Goal: Transaction & Acquisition: Purchase product/service

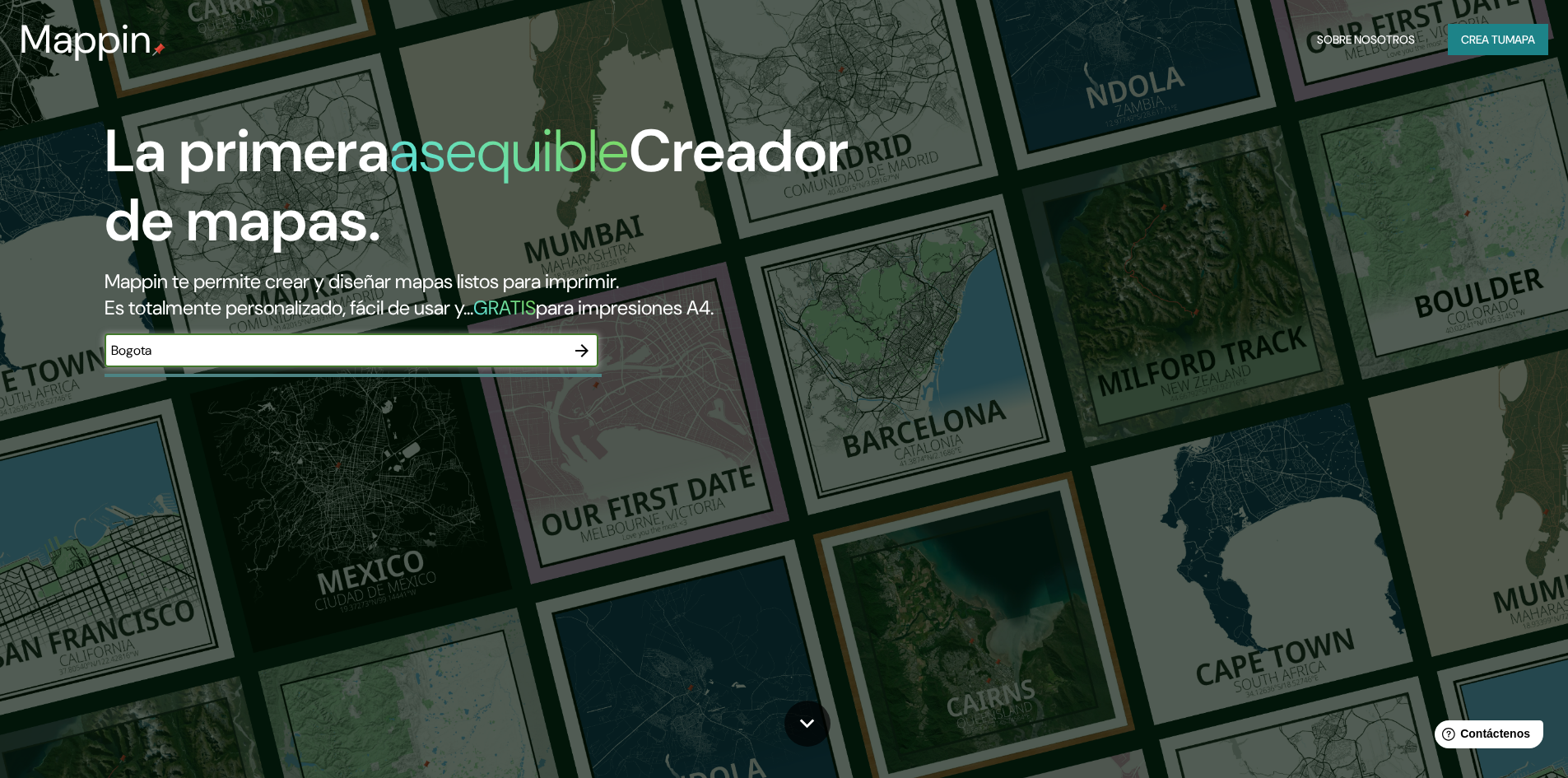
type input "Bogota"
click at [583, 346] on icon "button" at bounding box center [583, 351] width 14 height 14
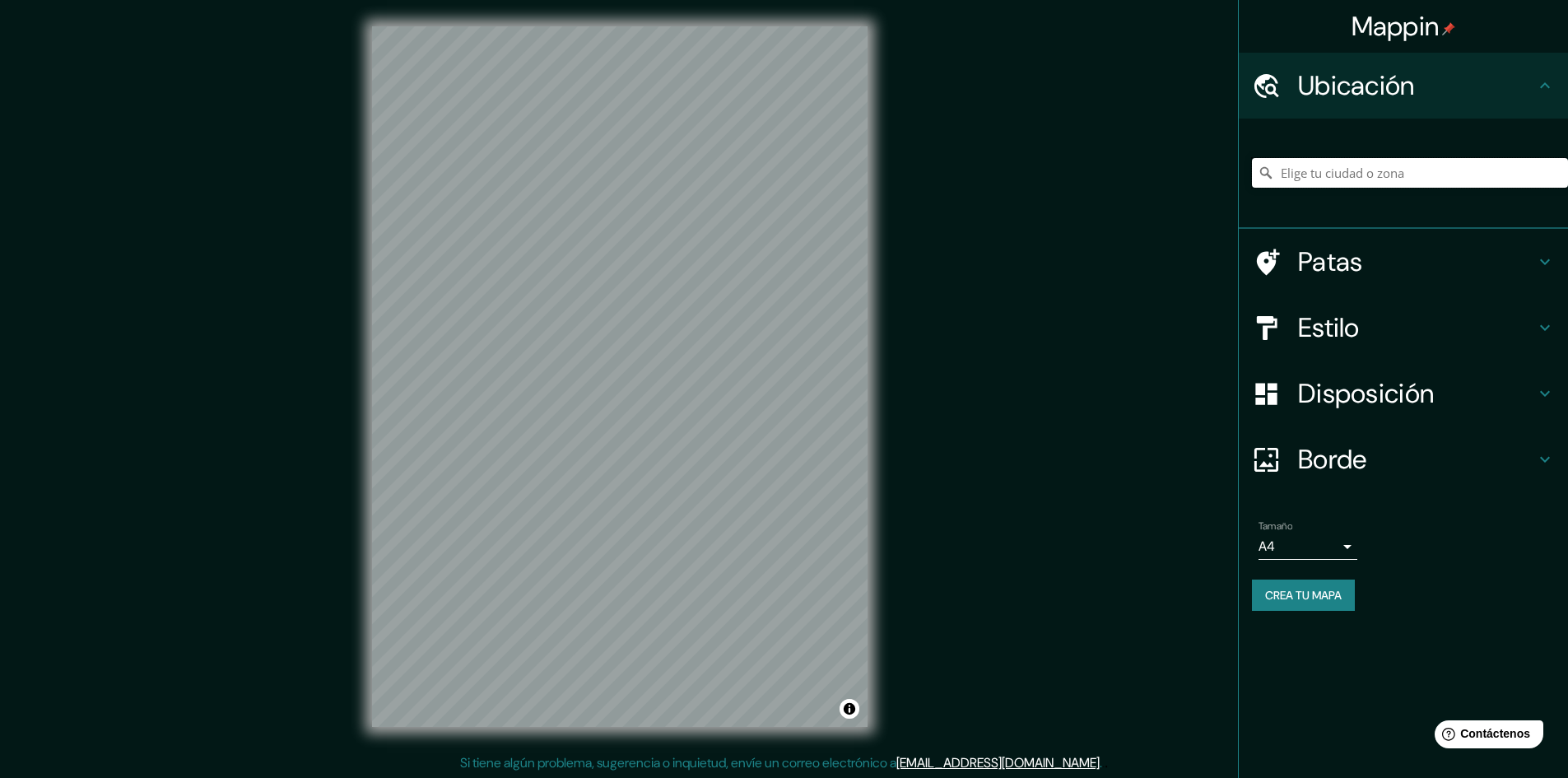
click at [1379, 167] on input "Elige tu ciudad o zona" at bounding box center [1410, 173] width 317 height 30
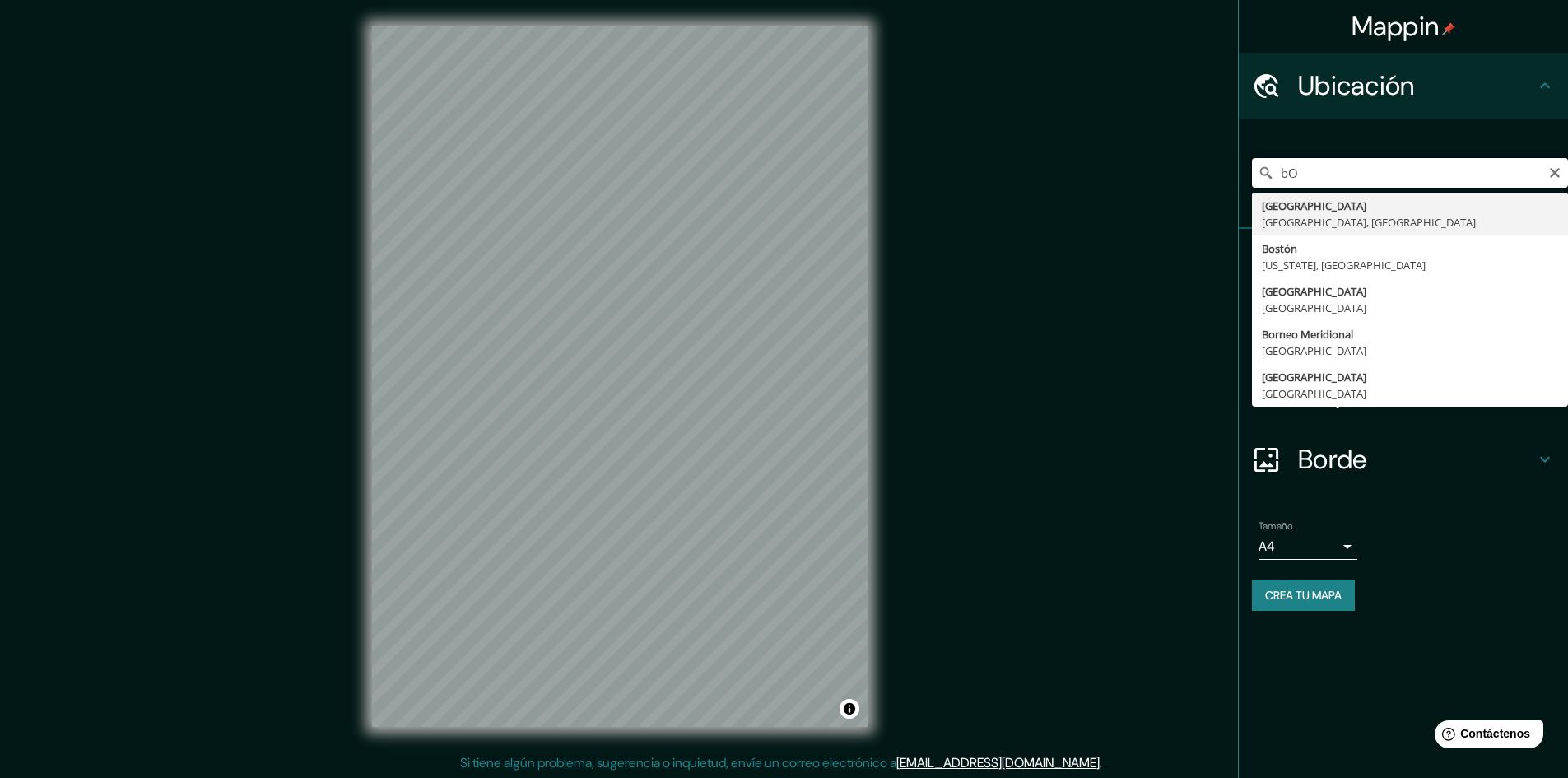
type input "b"
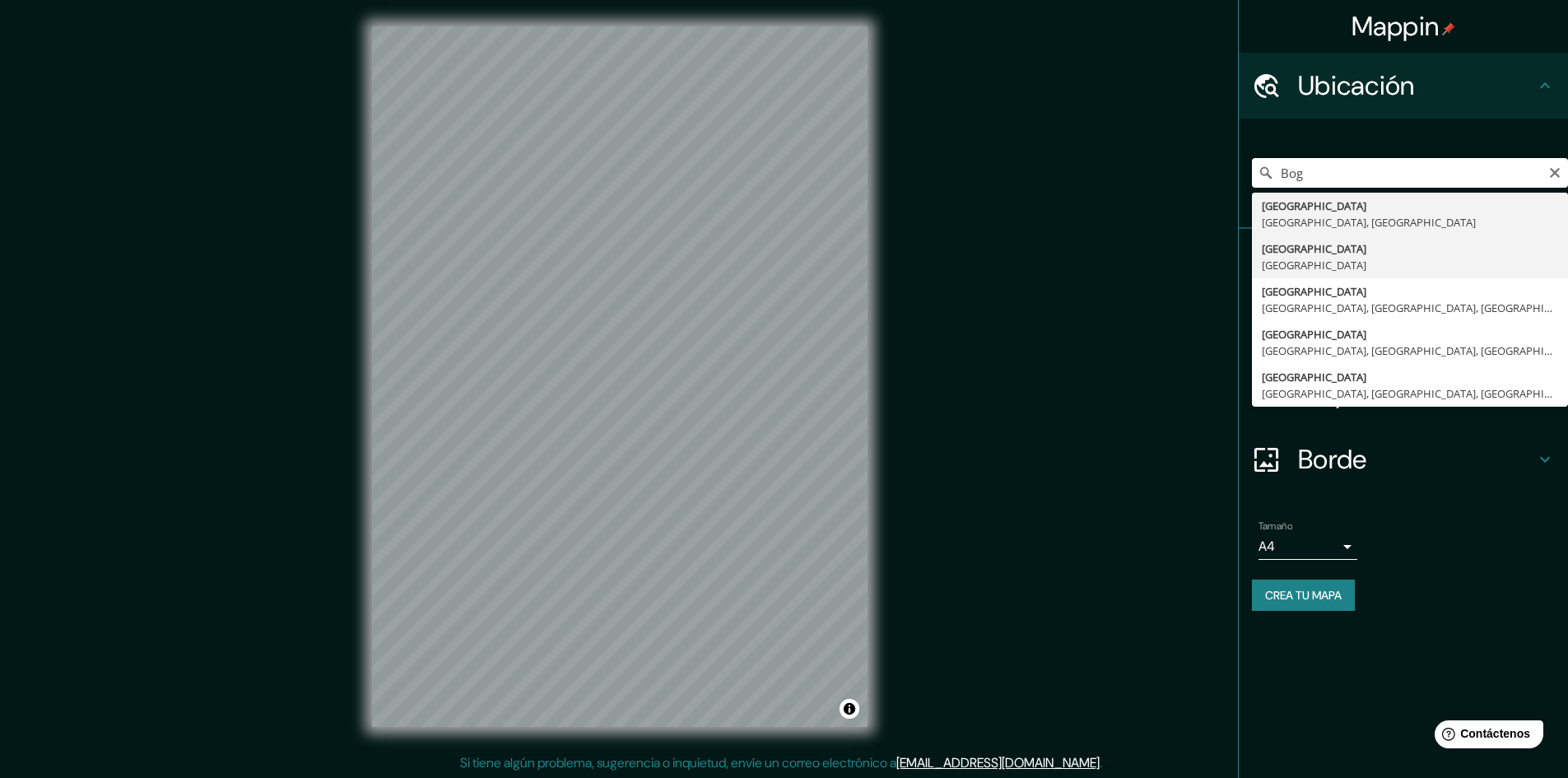
type input "[GEOGRAPHIC_DATA], [GEOGRAPHIC_DATA]"
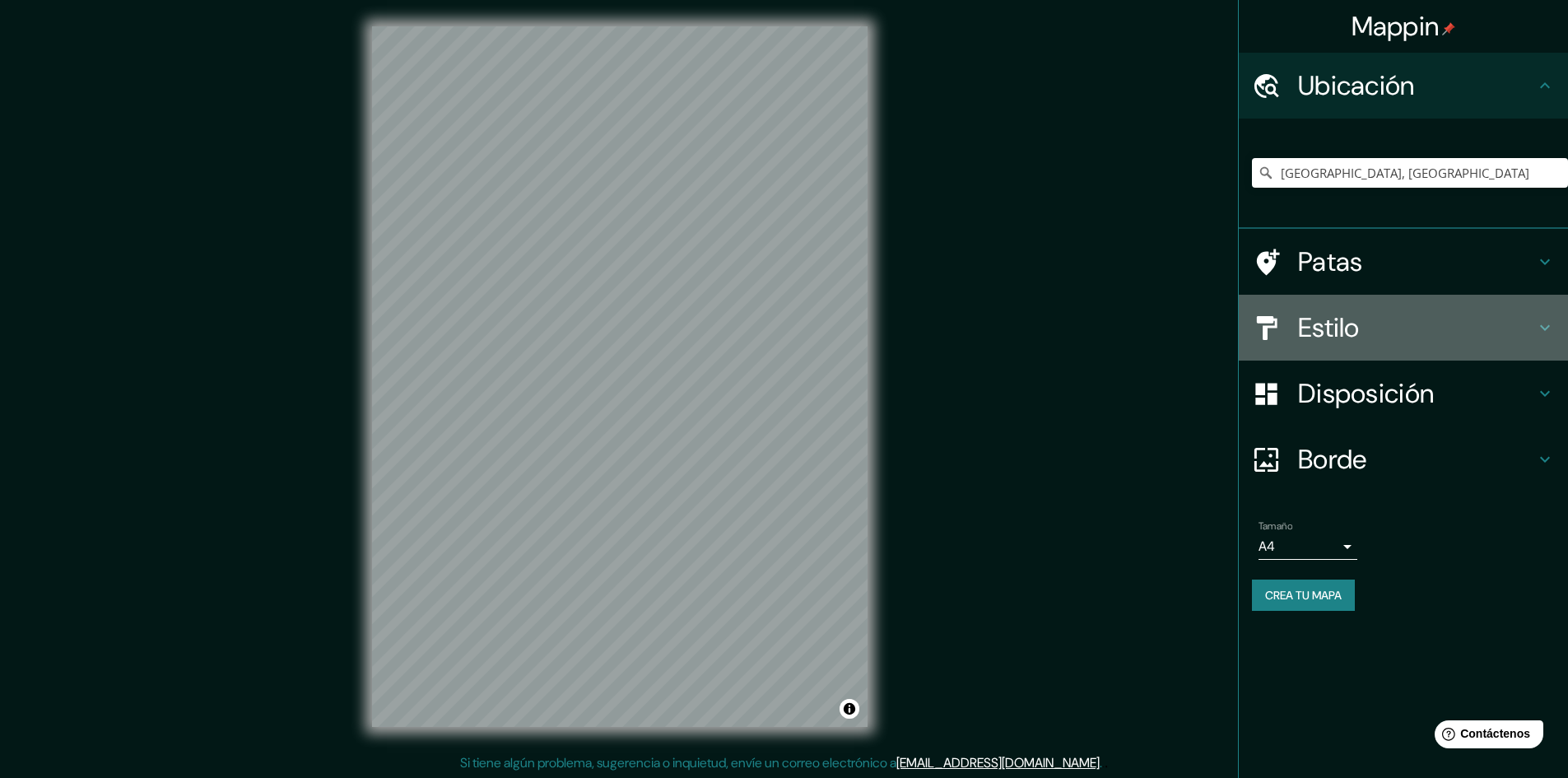
click at [1513, 332] on h4 "Estilo" at bounding box center [1417, 327] width 237 height 33
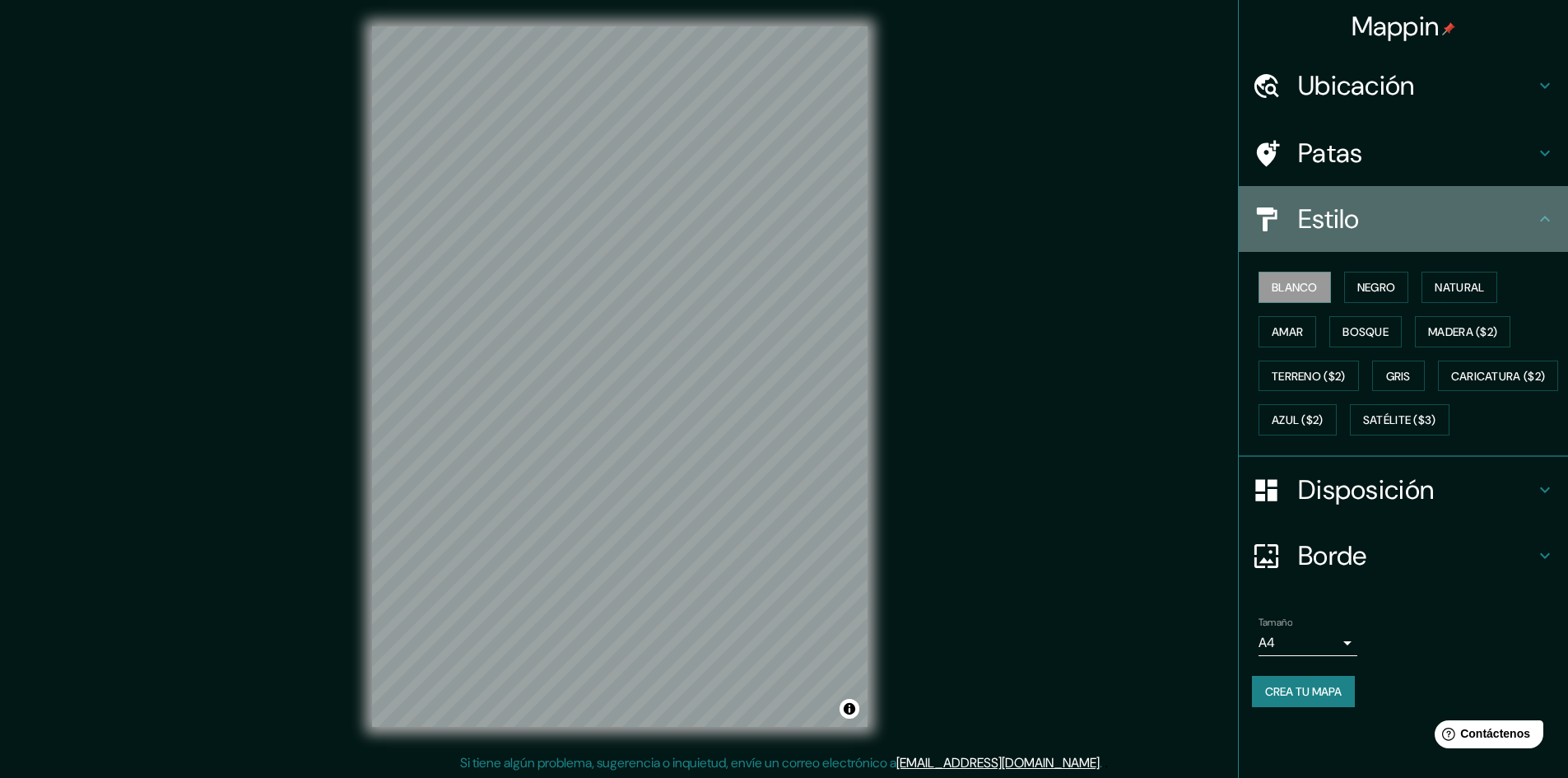
click at [1435, 214] on h4 "Estilo" at bounding box center [1417, 220] width 237 height 33
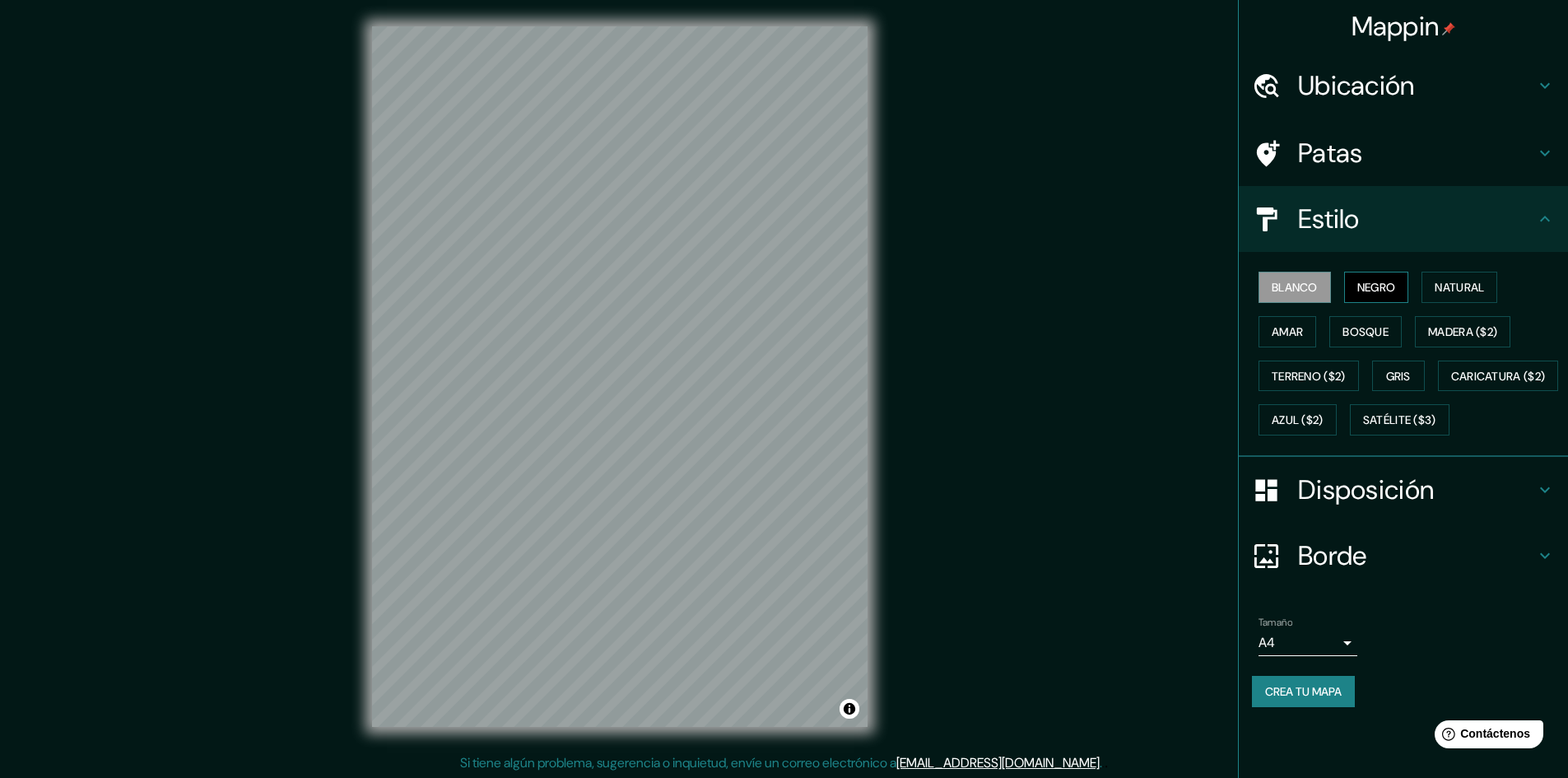
click at [1374, 289] on font "Negro" at bounding box center [1377, 287] width 39 height 15
click at [1318, 284] on font "Blanco" at bounding box center [1294, 287] width 46 height 15
click at [1391, 292] on font "Negro" at bounding box center [1377, 287] width 39 height 15
click at [1484, 281] on font "Natural" at bounding box center [1459, 287] width 50 height 15
click at [1284, 338] on font "Amar" at bounding box center [1287, 331] width 31 height 15
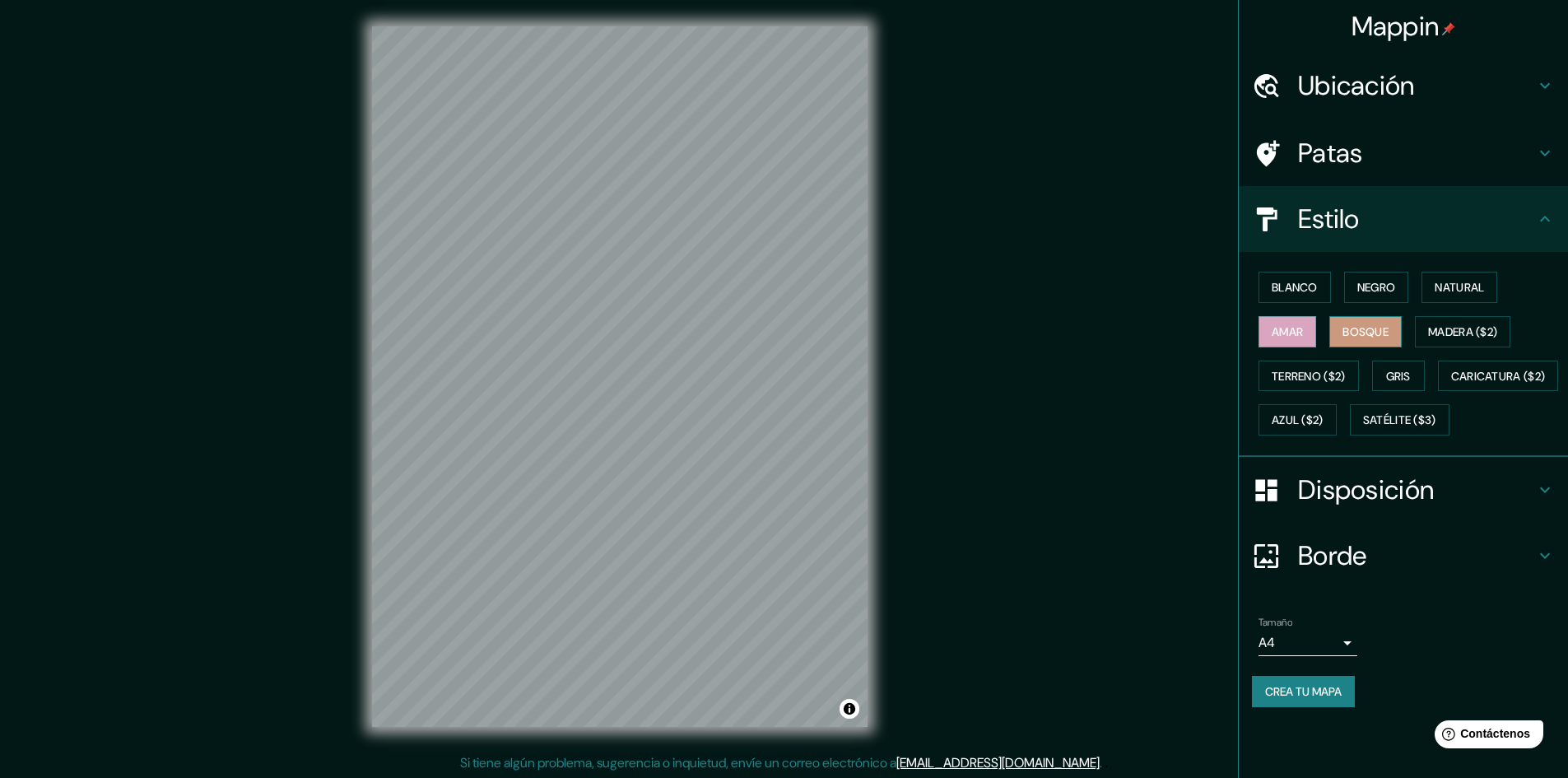
click at [1349, 338] on font "Bosque" at bounding box center [1365, 331] width 46 height 15
click at [1429, 337] on button "Madera ($2)" at bounding box center [1462, 332] width 95 height 31
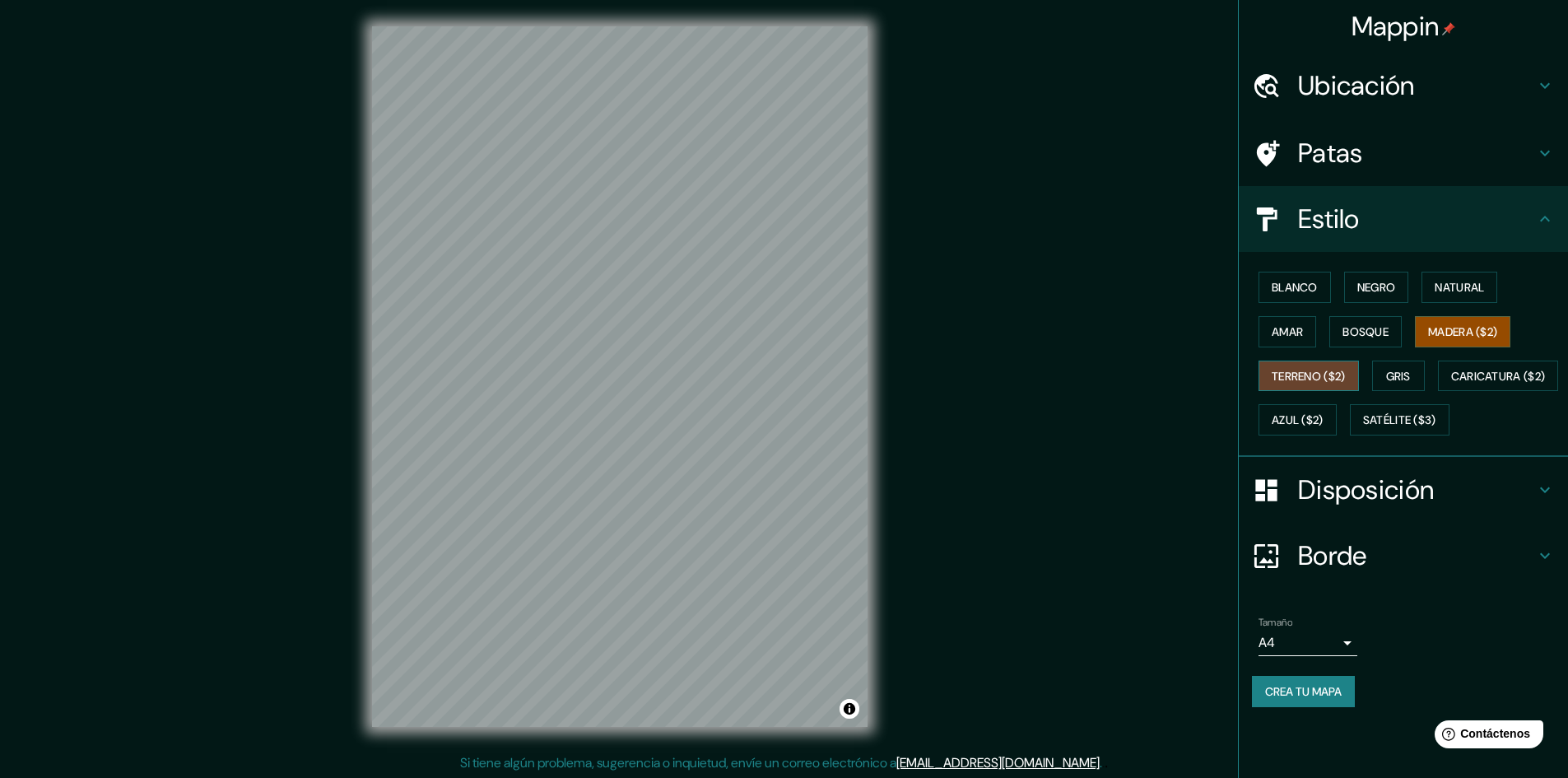
click at [1328, 386] on font "Terreno ($2)" at bounding box center [1309, 376] width 74 height 21
click at [1388, 370] on button "Gris" at bounding box center [1398, 376] width 52 height 31
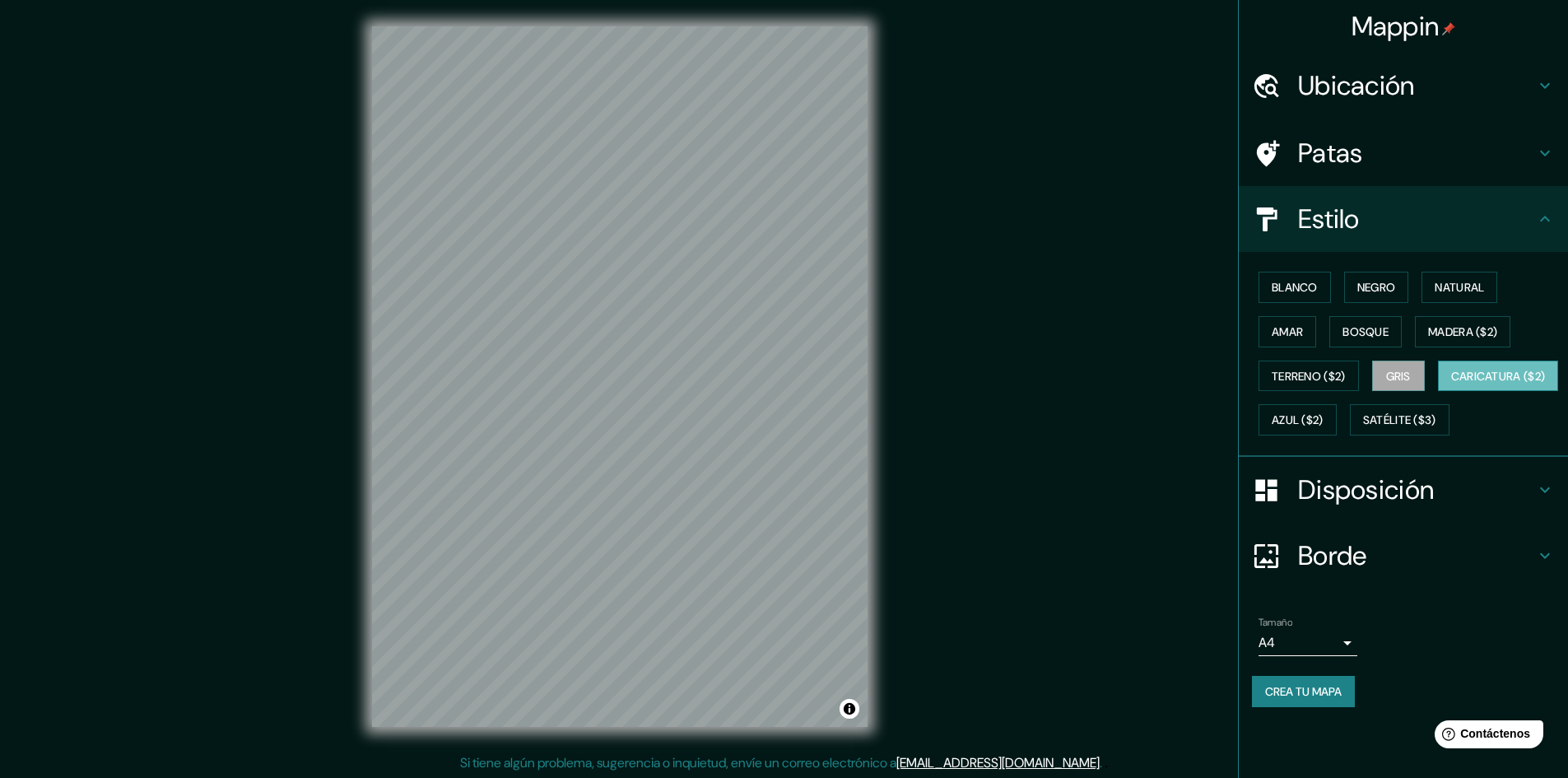
click at [1451, 387] on font "Caricatura ($2)" at bounding box center [1497, 376] width 94 height 21
click at [1323, 419] on font "Azul ($2)" at bounding box center [1297, 421] width 51 height 15
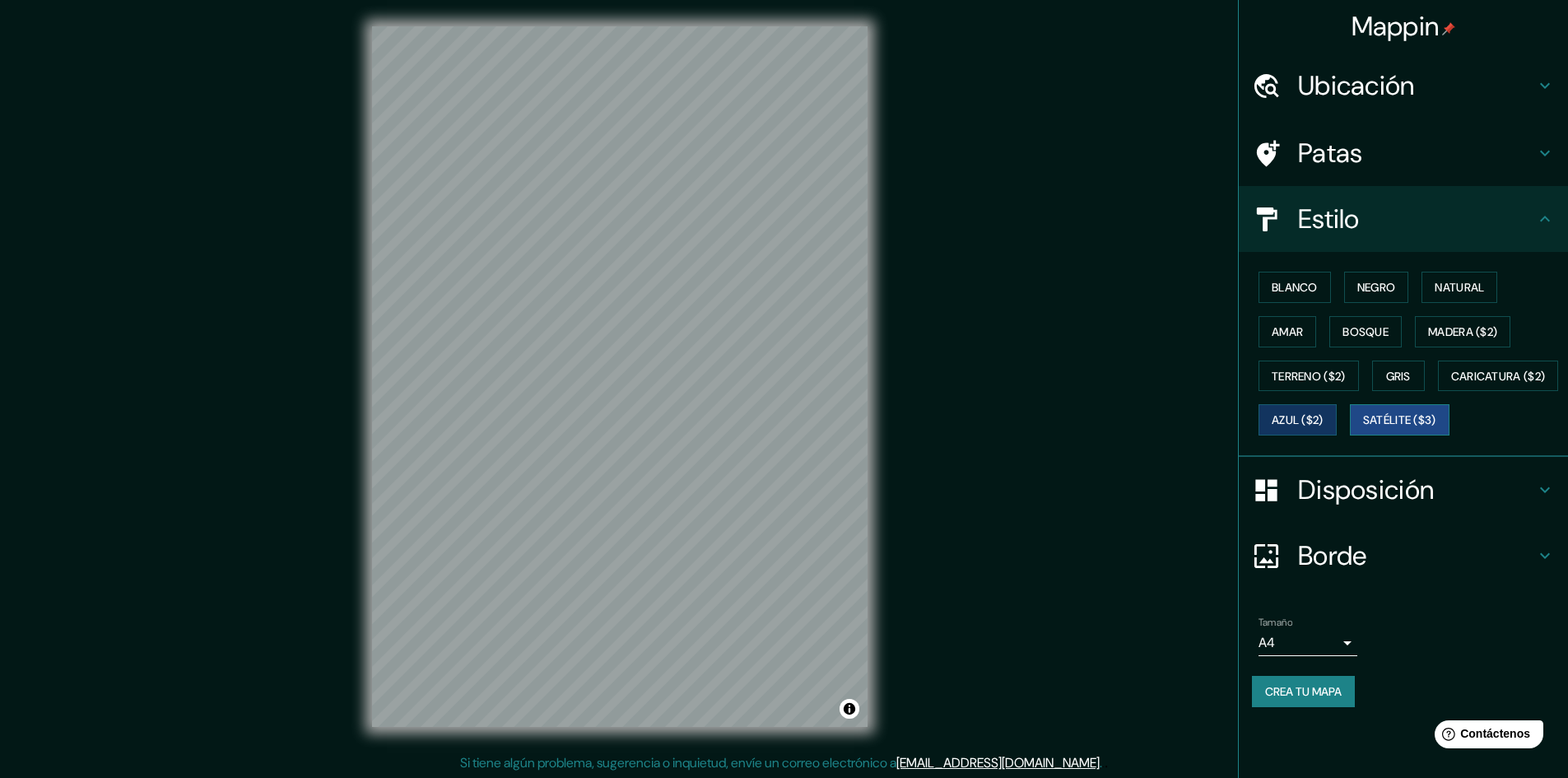
click at [1363, 428] on font "Satélite ($3)" at bounding box center [1399, 421] width 73 height 15
click at [1337, 684] on body "Mappin Ubicación [GEOGRAPHIC_DATA], [GEOGRAPHIC_DATA] Patas Estilo Blanco Negro…" at bounding box center [784, 389] width 1568 height 778
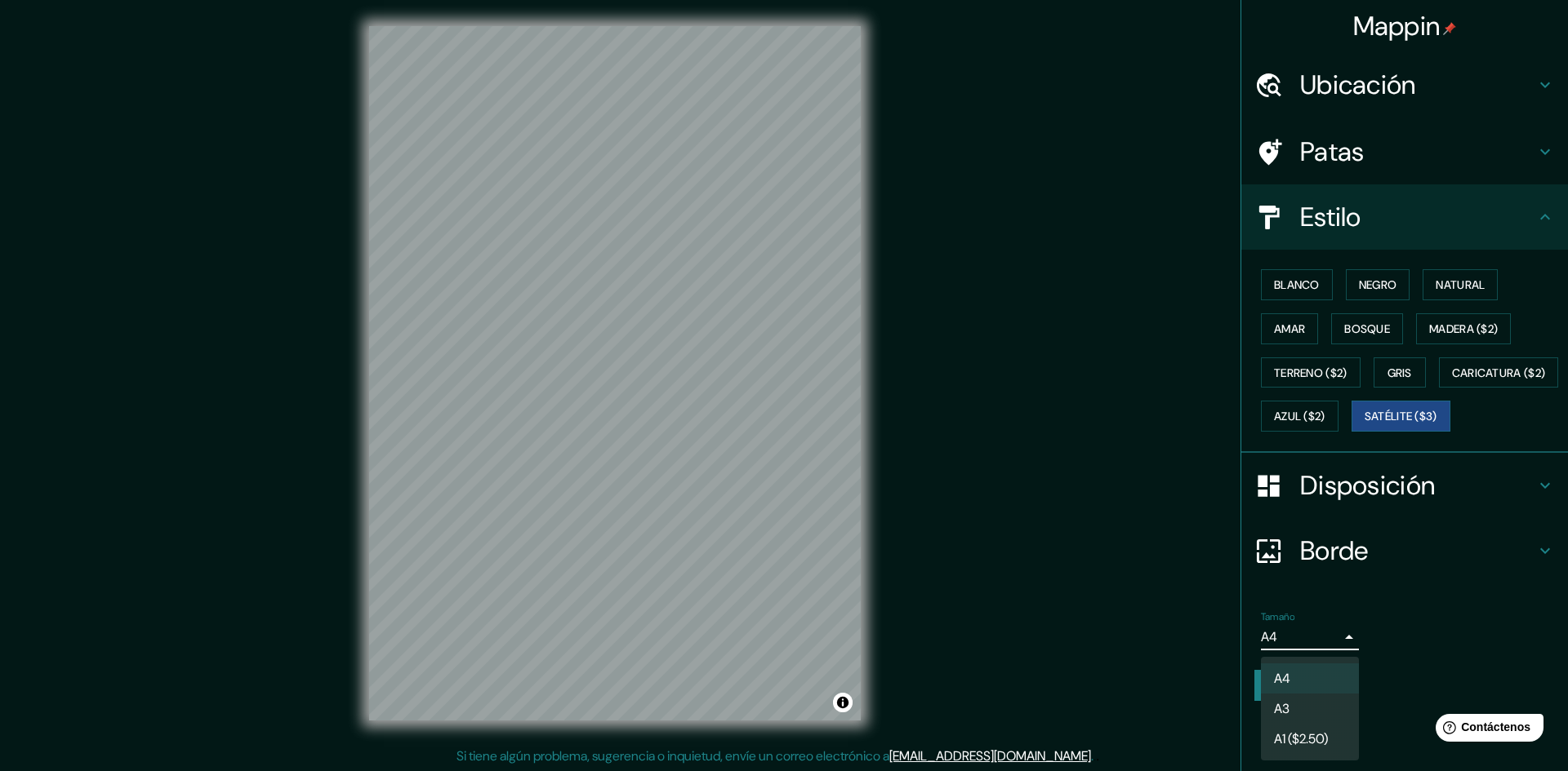
click at [1348, 625] on div at bounding box center [784, 385] width 1568 height 771
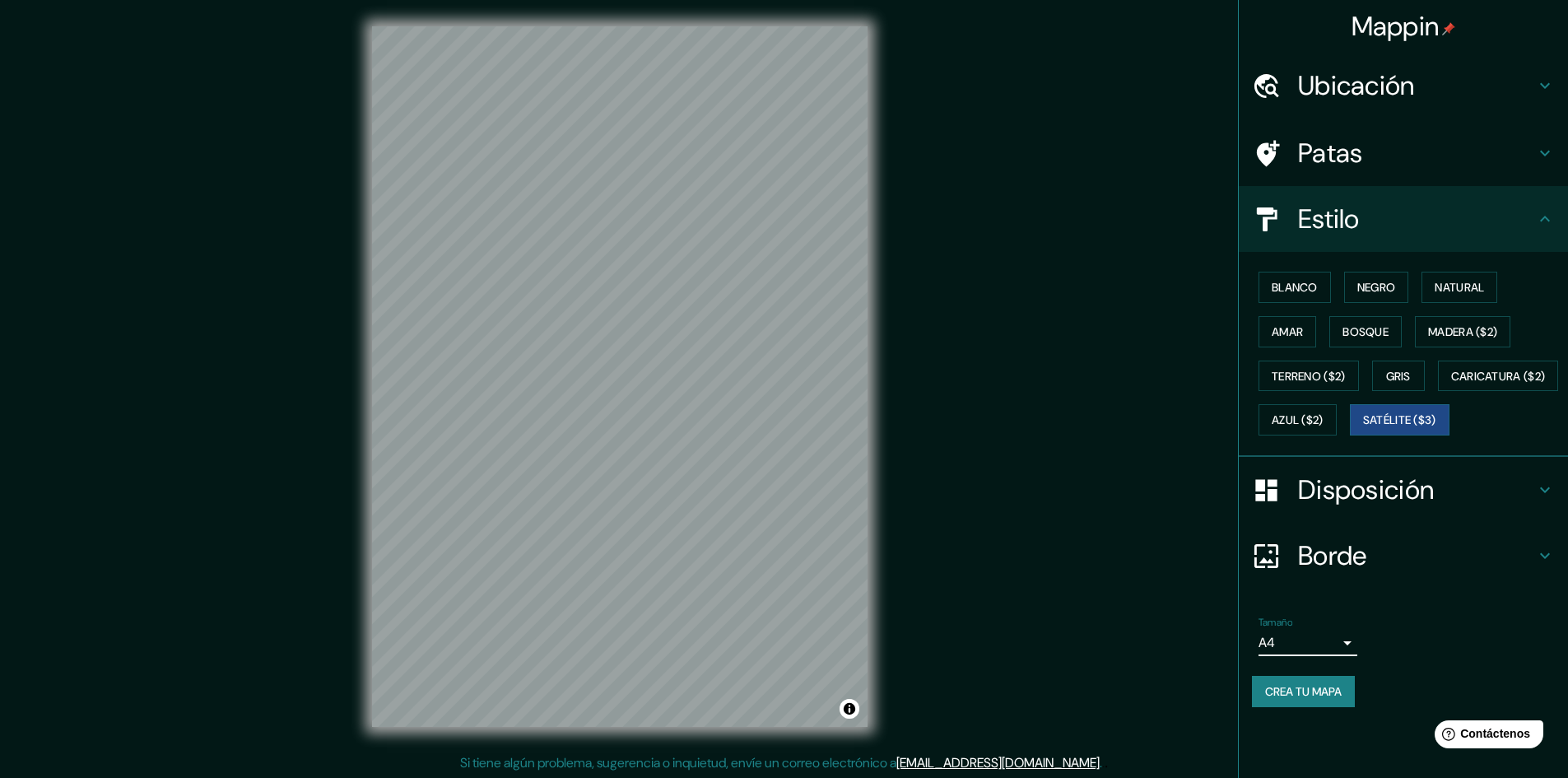
click at [1314, 690] on body "Mappin Ubicación [GEOGRAPHIC_DATA], [GEOGRAPHIC_DATA] Patas Estilo Blanco Negro…" at bounding box center [784, 389] width 1568 height 778
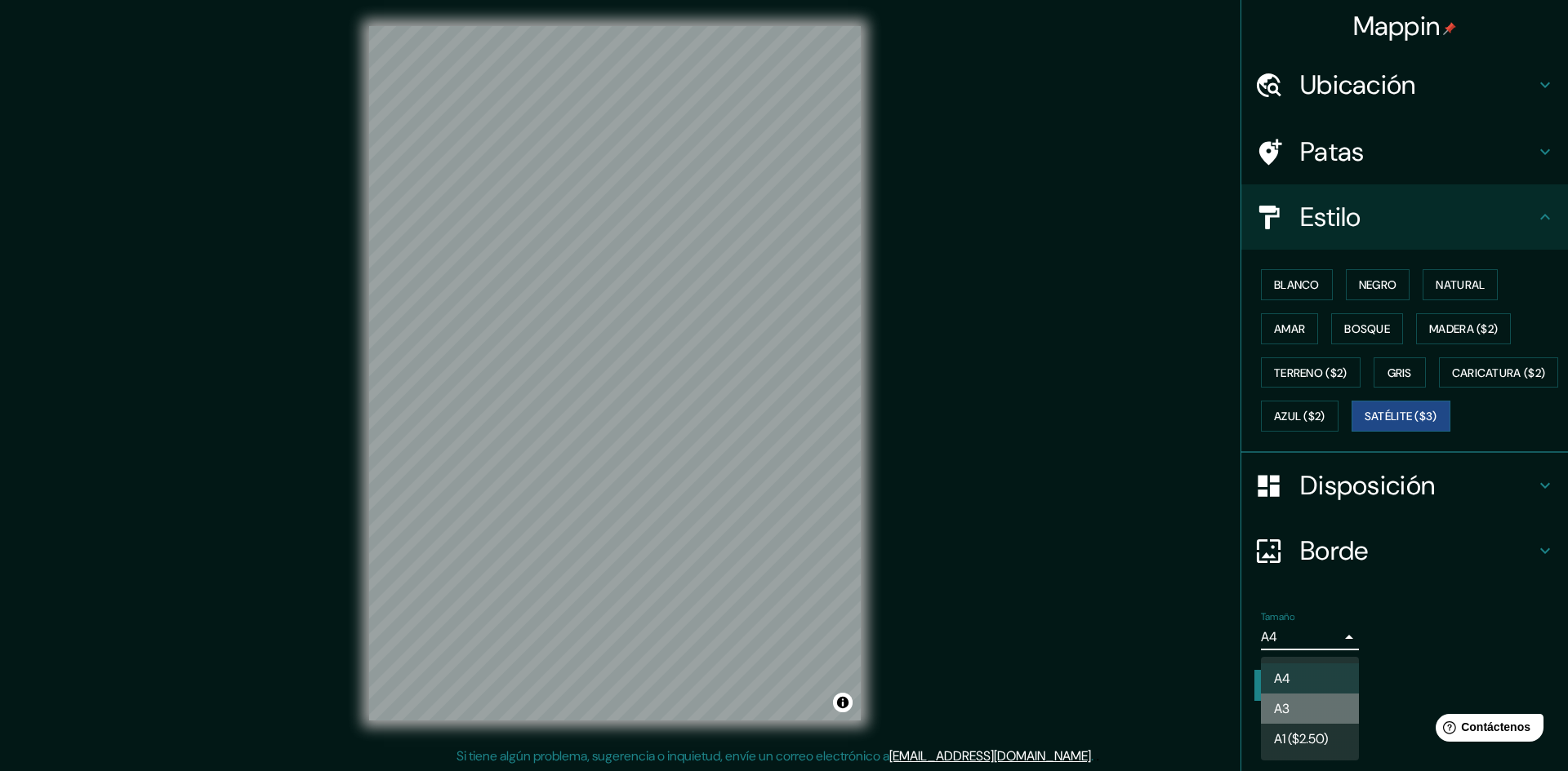
click at [1307, 694] on li "A3" at bounding box center [1310, 708] width 98 height 30
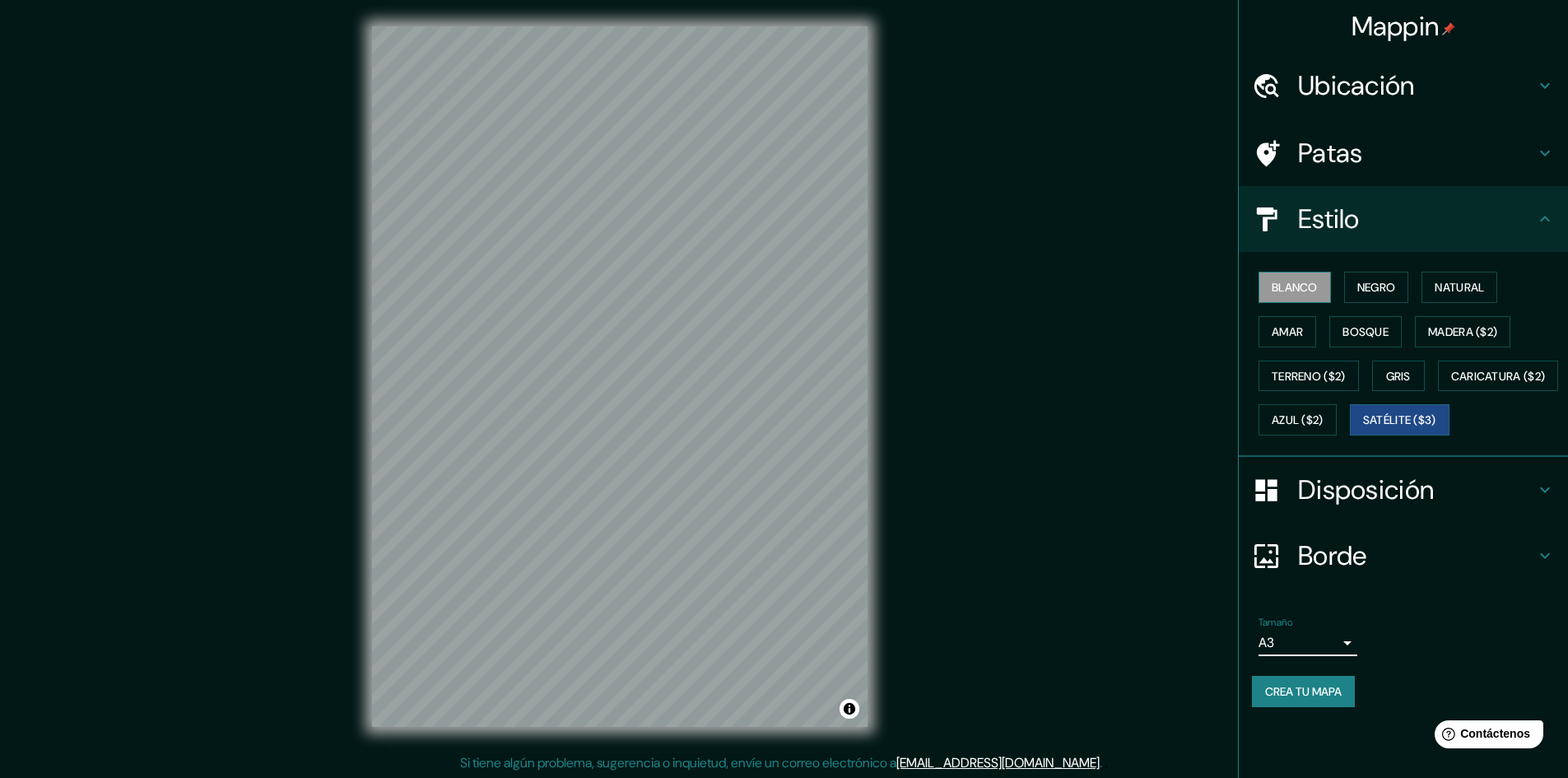
click at [1305, 284] on font "Blanco" at bounding box center [1294, 287] width 46 height 15
click at [1379, 287] on font "Negro" at bounding box center [1377, 287] width 39 height 15
click at [1318, 287] on font "Blanco" at bounding box center [1294, 287] width 46 height 15
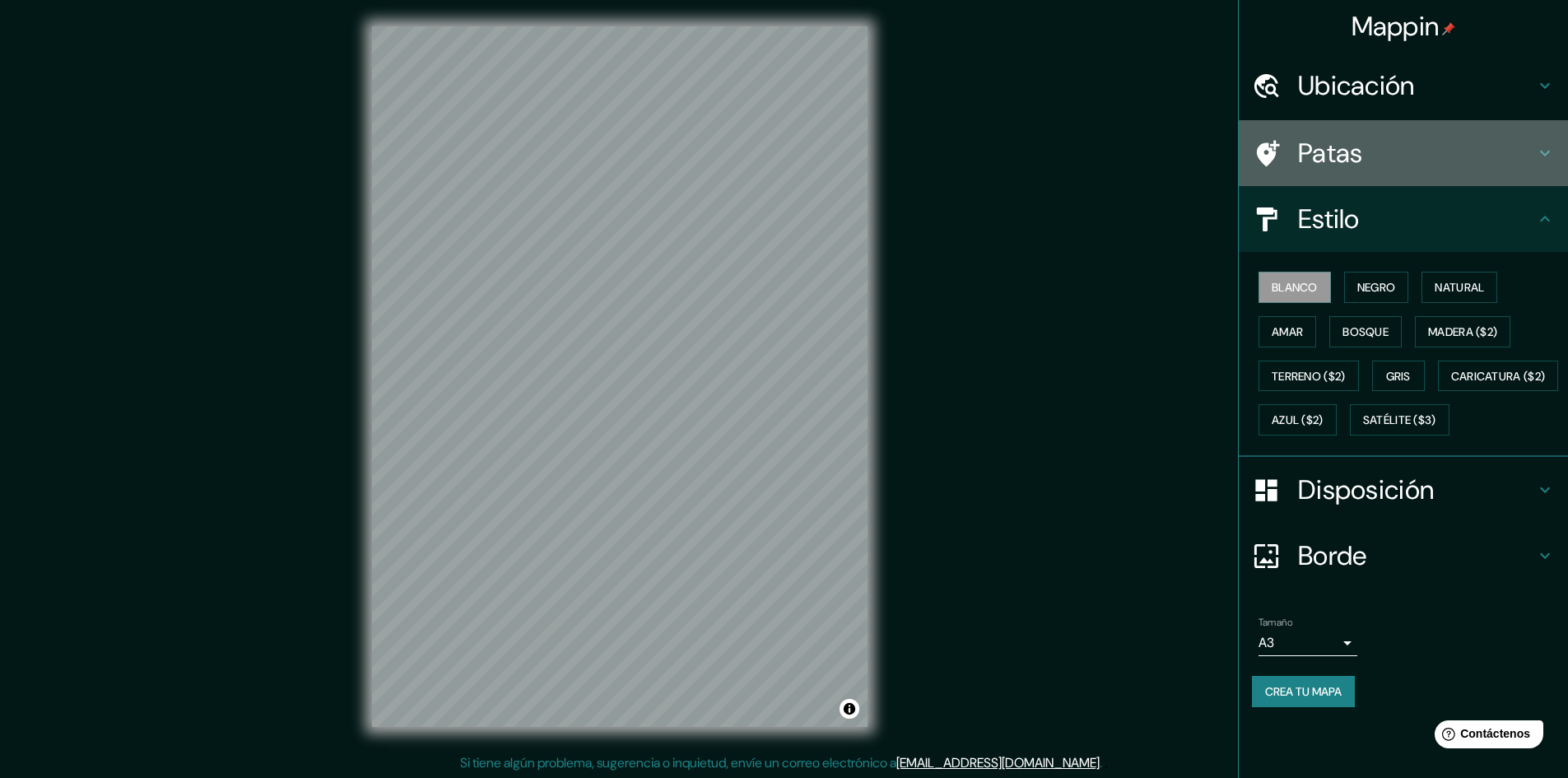
click at [1487, 159] on h4 "Patas" at bounding box center [1417, 153] width 237 height 33
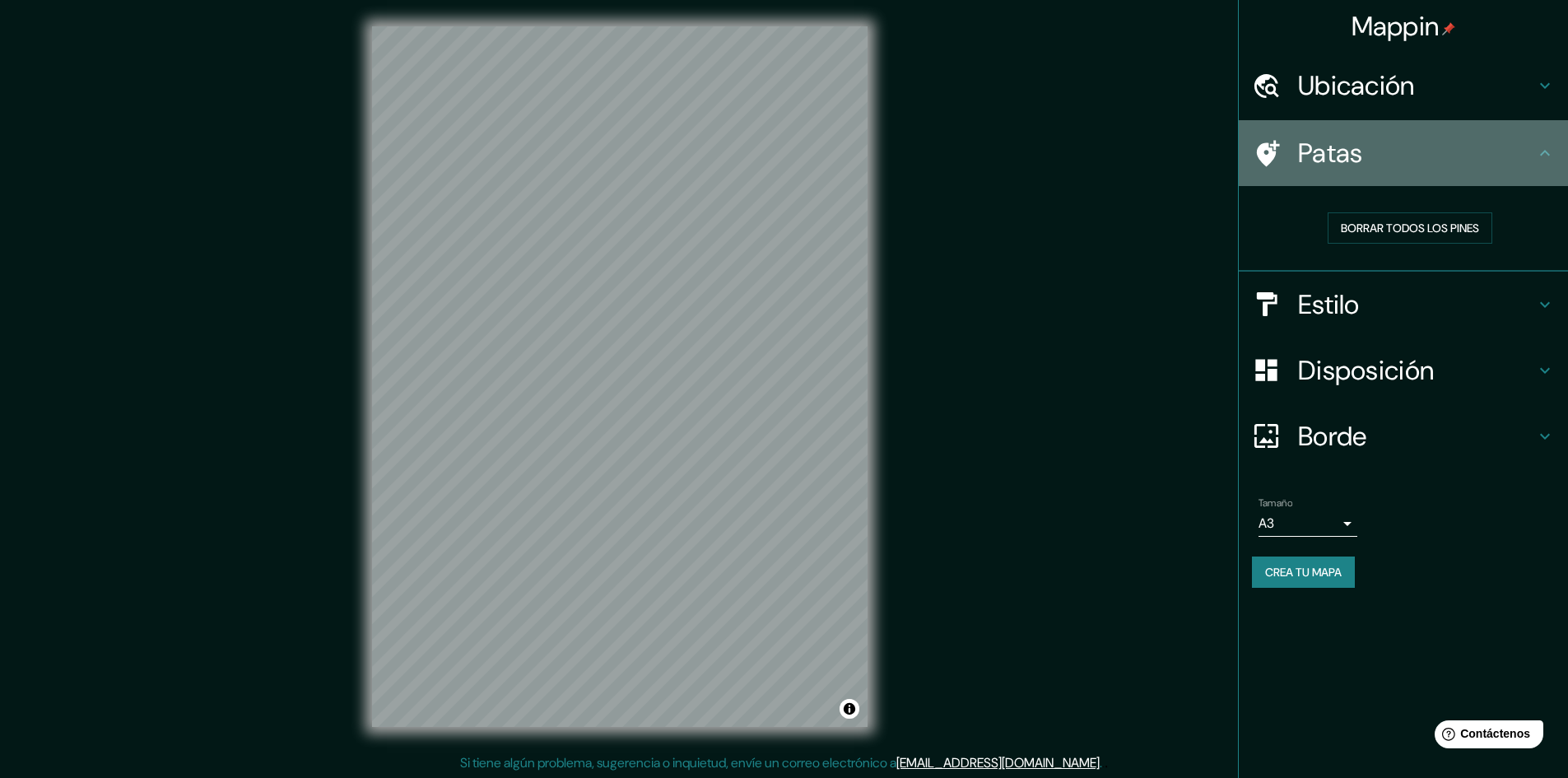
click at [1487, 159] on h4 "Patas" at bounding box center [1417, 153] width 237 height 33
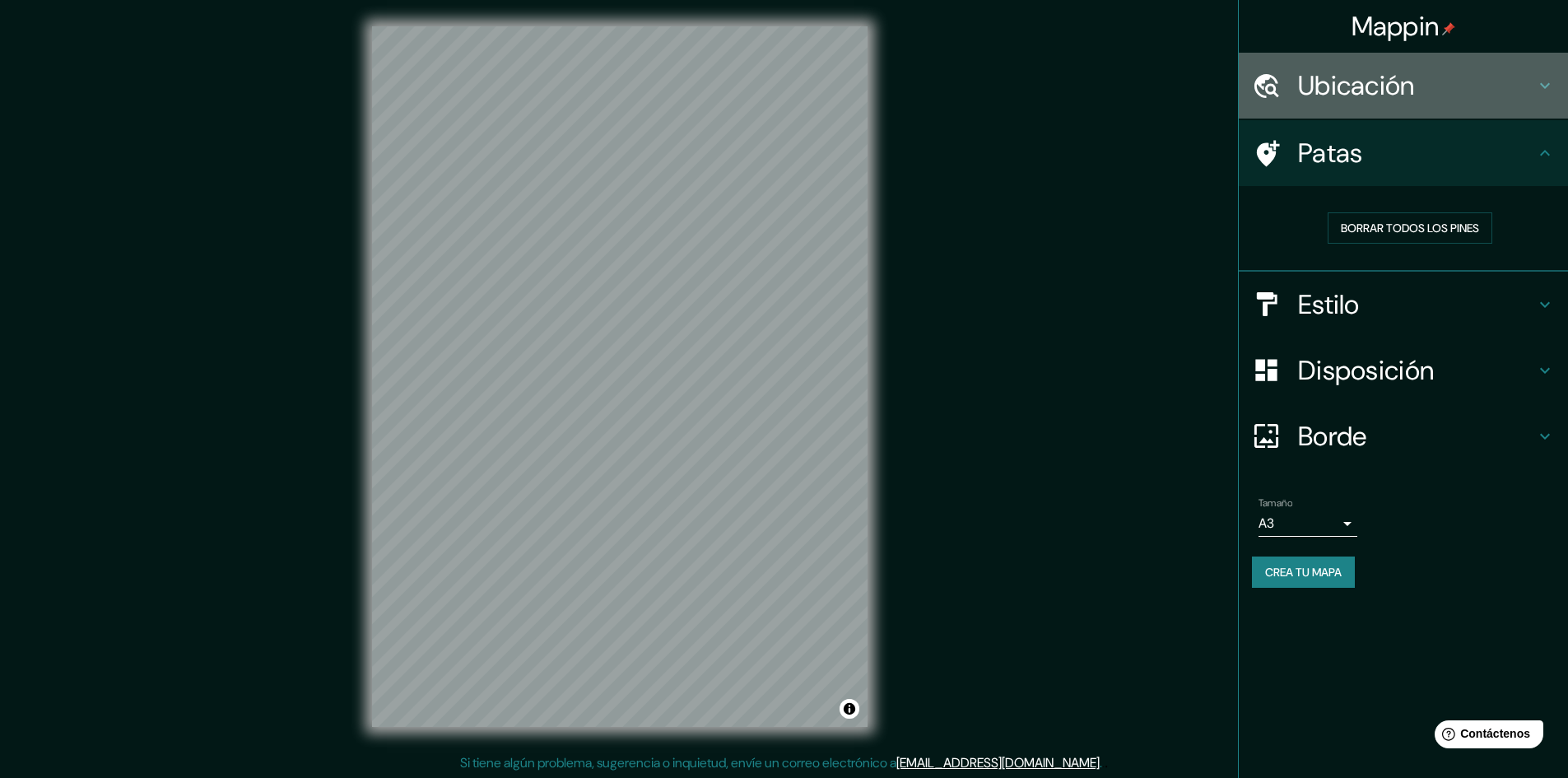
click at [1497, 89] on h4 "Ubicación" at bounding box center [1417, 85] width 237 height 33
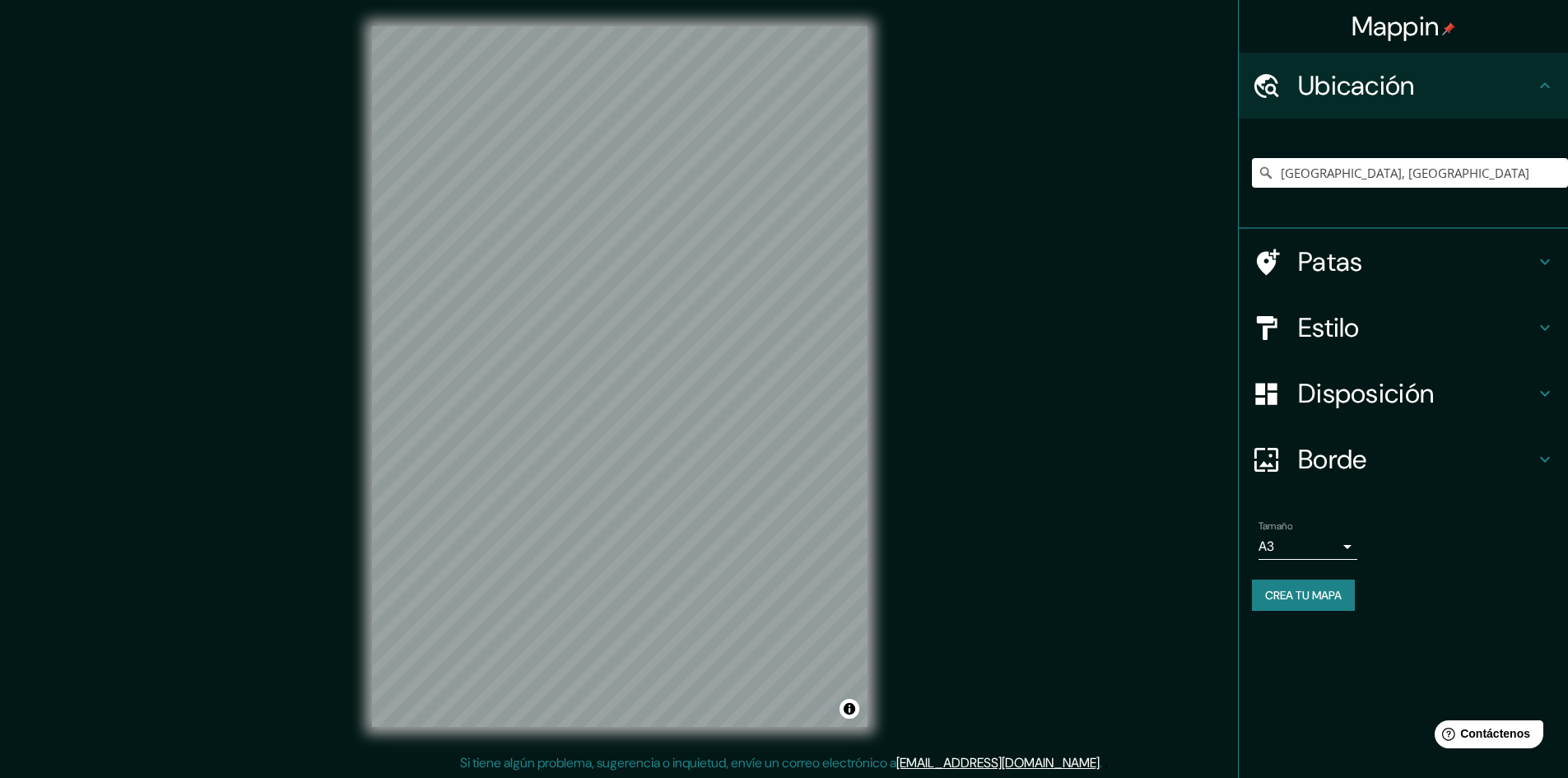
click at [1497, 89] on h4 "Ubicación" at bounding box center [1417, 85] width 237 height 33
click at [1418, 343] on h4 "Estilo" at bounding box center [1417, 327] width 237 height 33
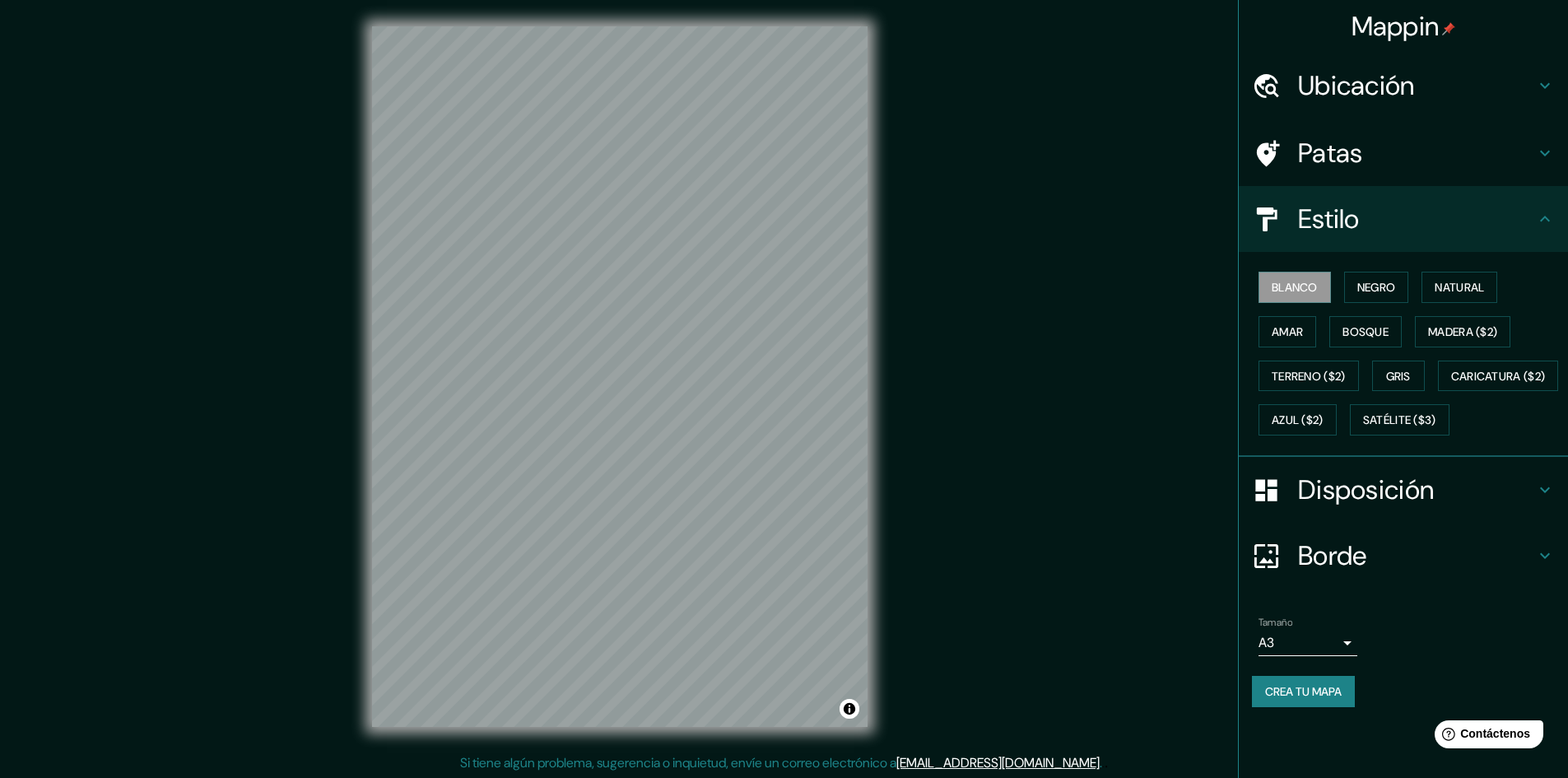
click at [1418, 507] on font "Disposición" at bounding box center [1366, 490] width 136 height 35
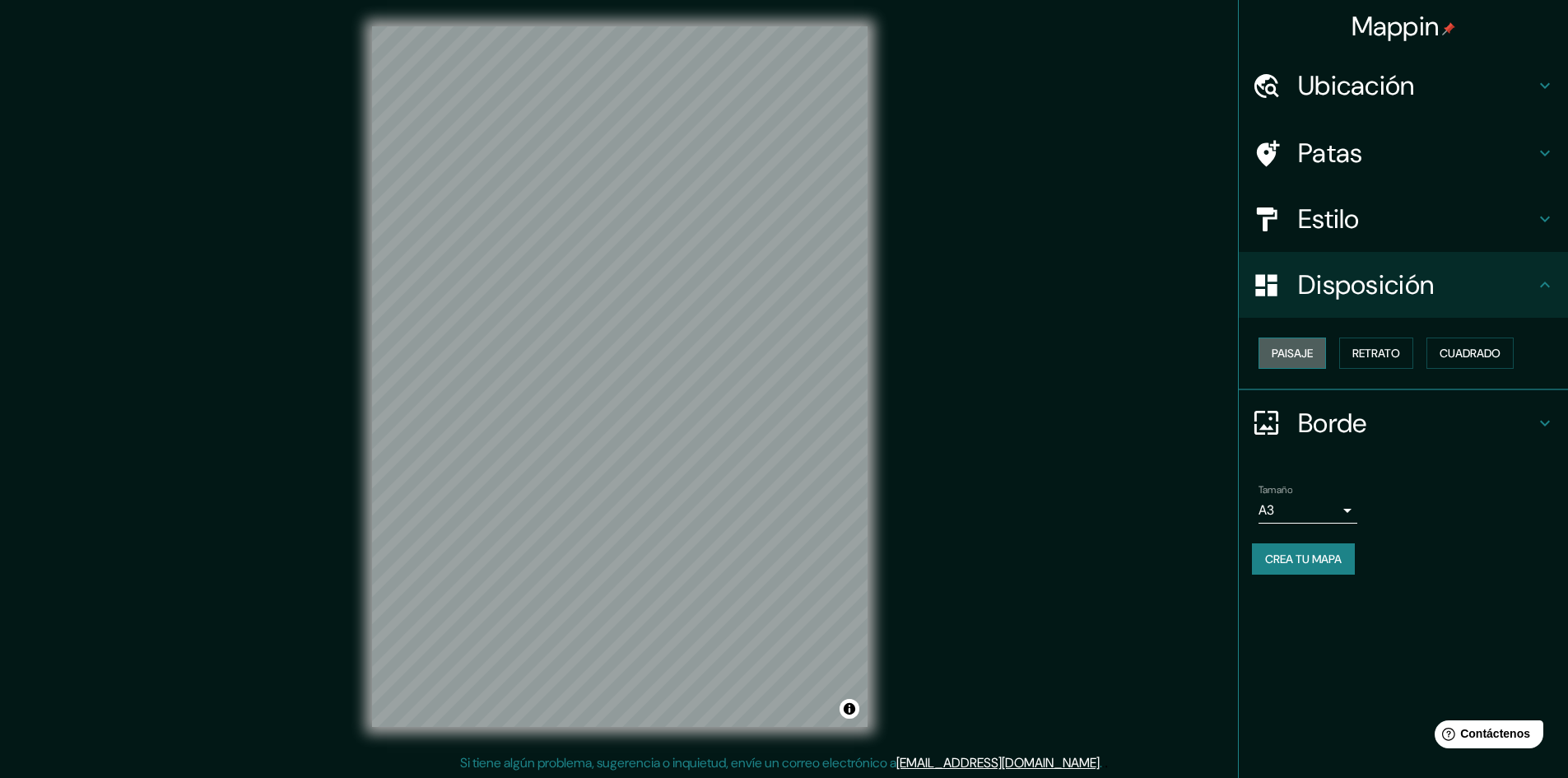
click at [1311, 354] on font "Paisaje" at bounding box center [1292, 353] width 41 height 15
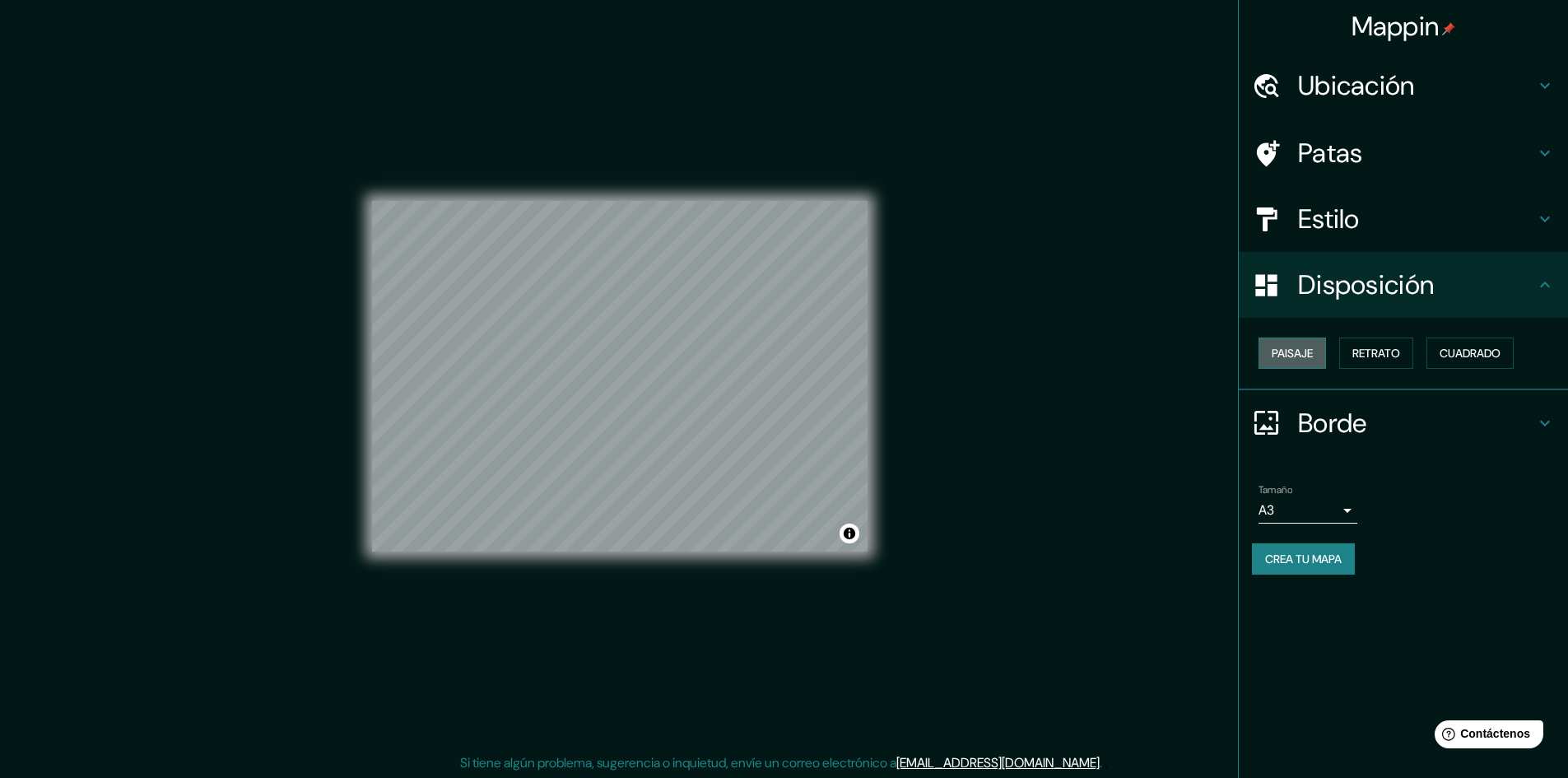
click at [1317, 355] on button "Paisaje" at bounding box center [1292, 354] width 68 height 31
click at [1376, 355] on font "Retrato" at bounding box center [1376, 353] width 48 height 15
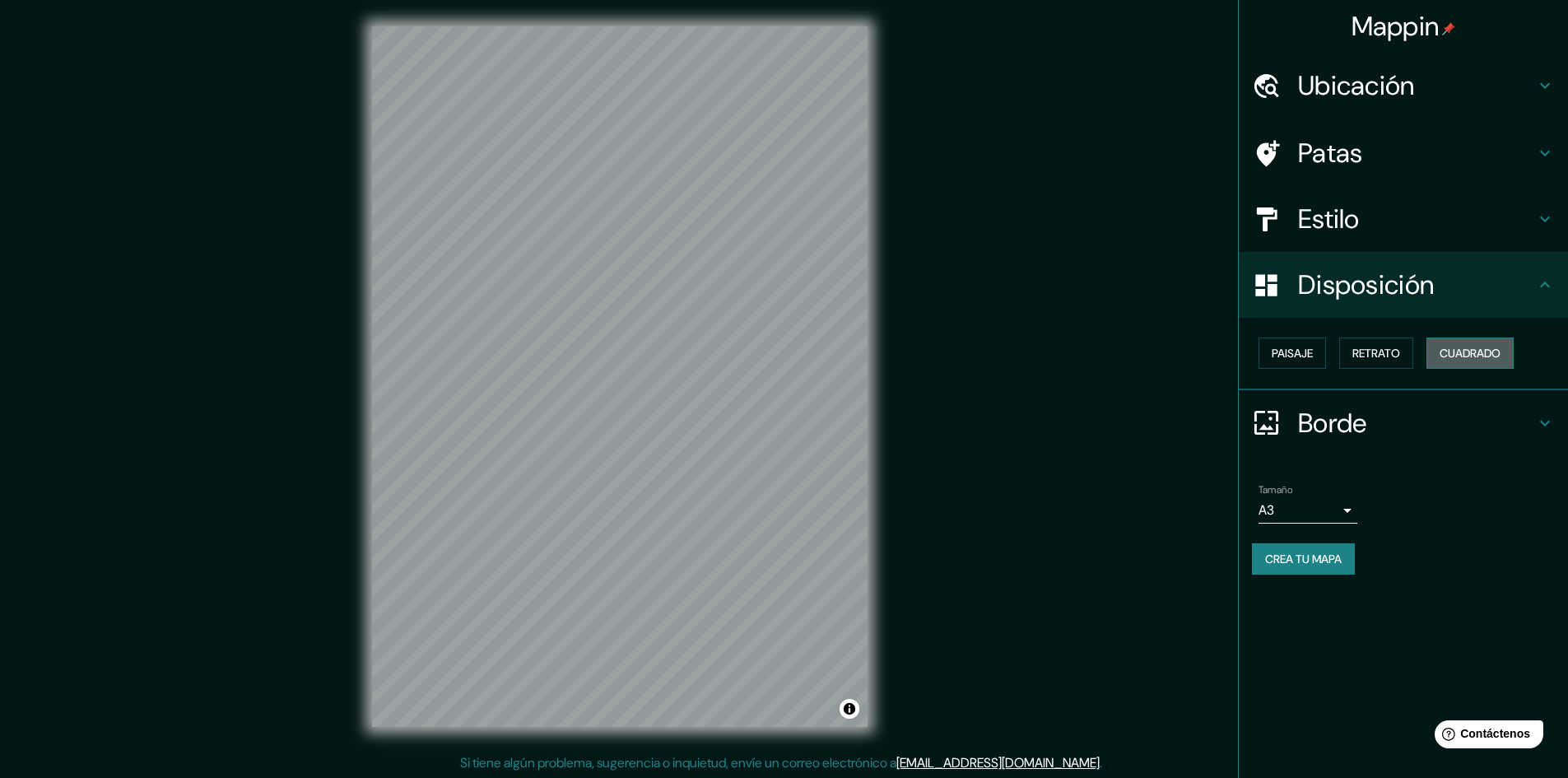
click at [1500, 354] on font "Cuadrado" at bounding box center [1470, 353] width 61 height 15
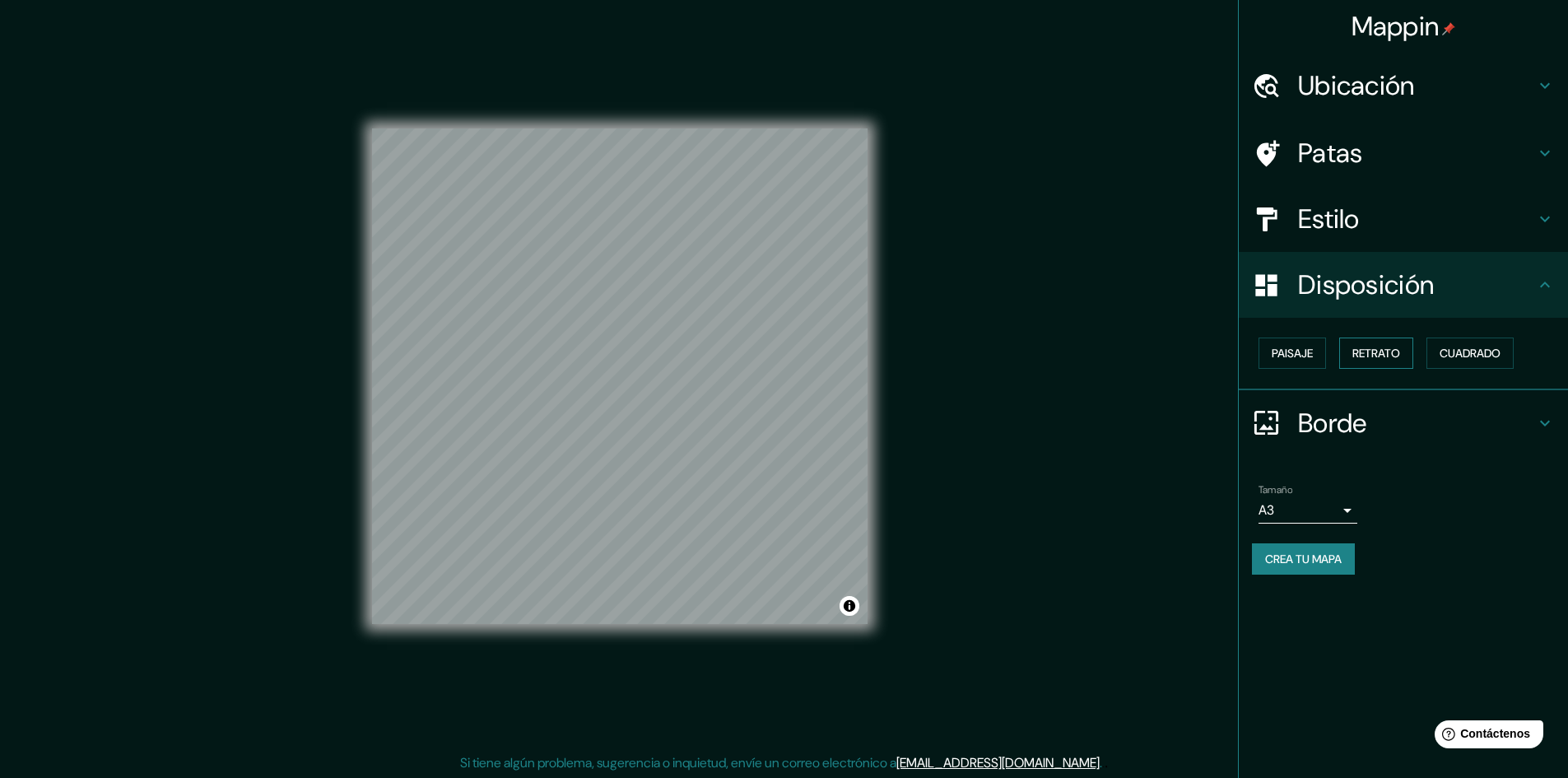
click at [1386, 348] on font "Retrato" at bounding box center [1376, 353] width 48 height 15
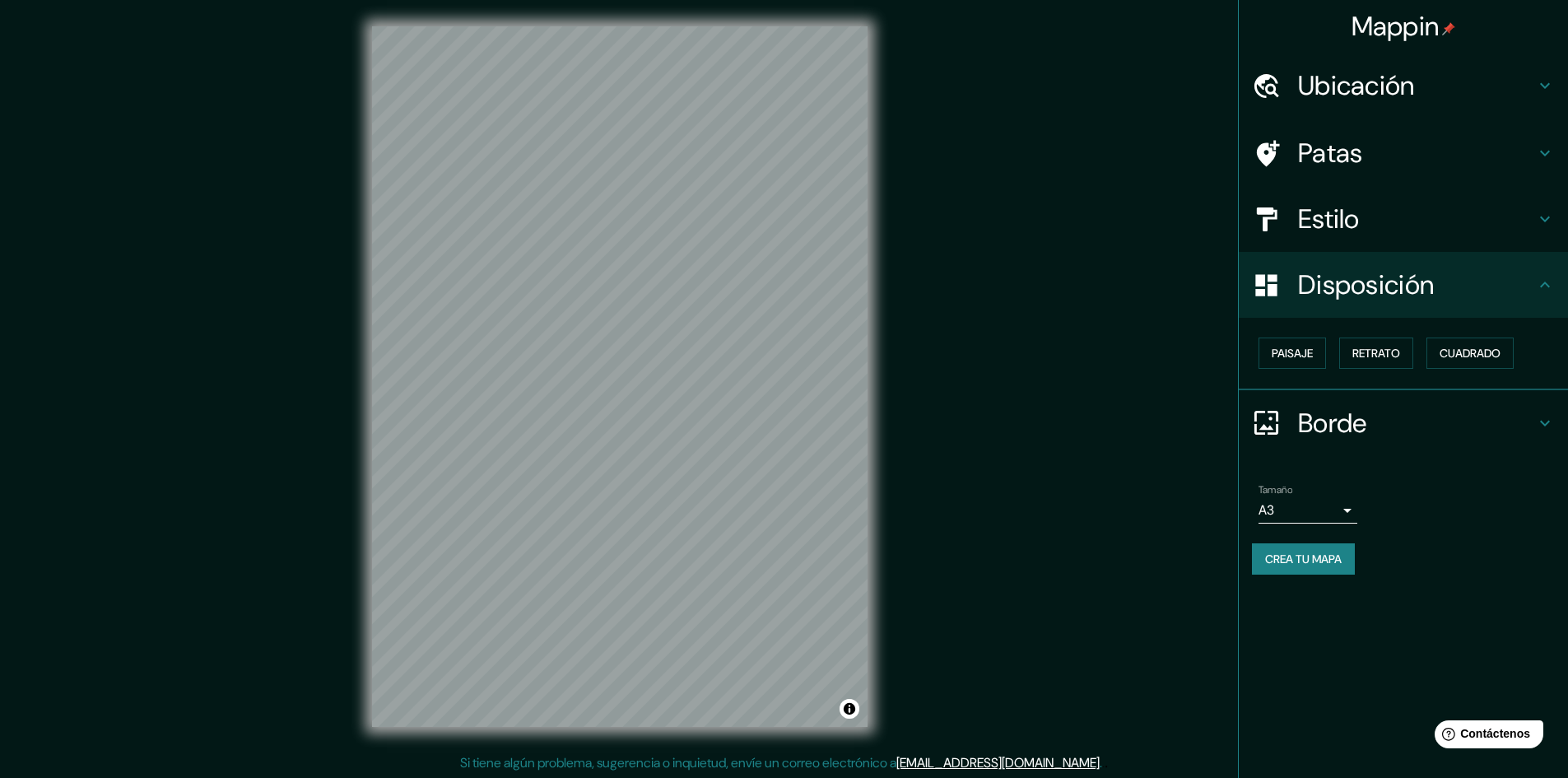
click at [1350, 417] on font "Borde" at bounding box center [1332, 423] width 69 height 35
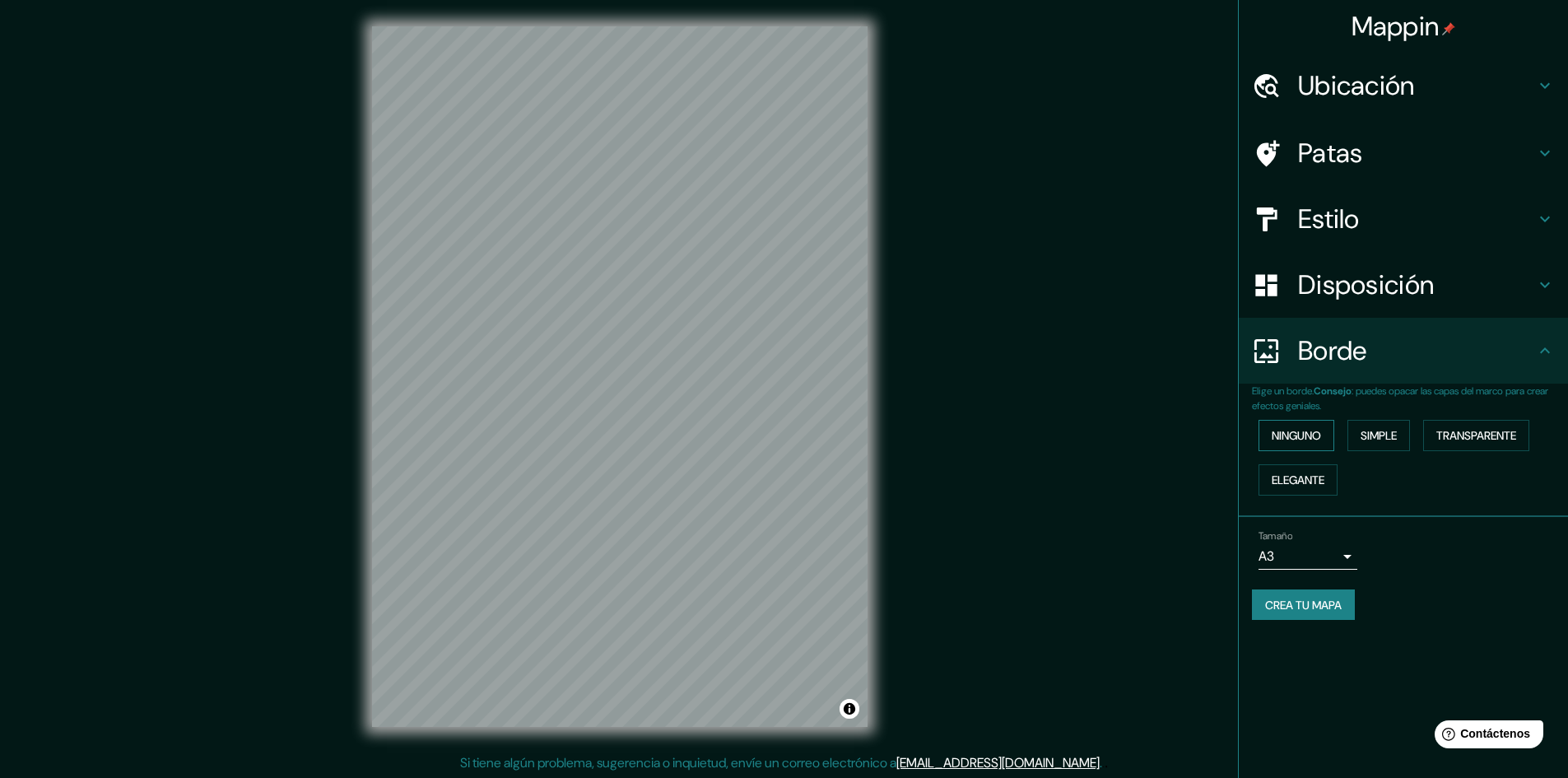
click at [1306, 430] on font "Ninguno" at bounding box center [1296, 435] width 50 height 15
click at [1376, 434] on font "Simple" at bounding box center [1378, 435] width 36 height 15
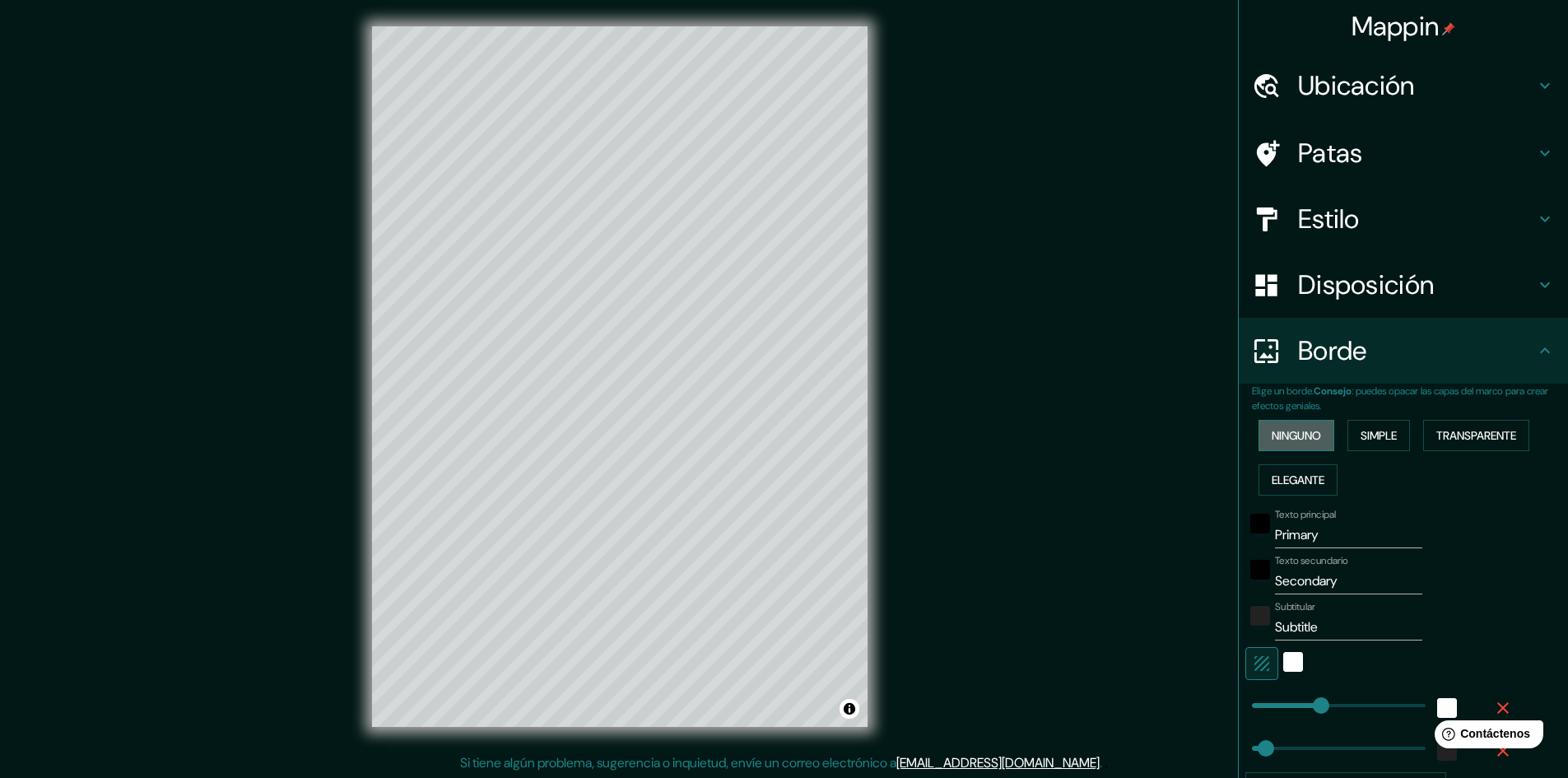
click at [1304, 429] on font "Ninguno" at bounding box center [1296, 435] width 50 height 15
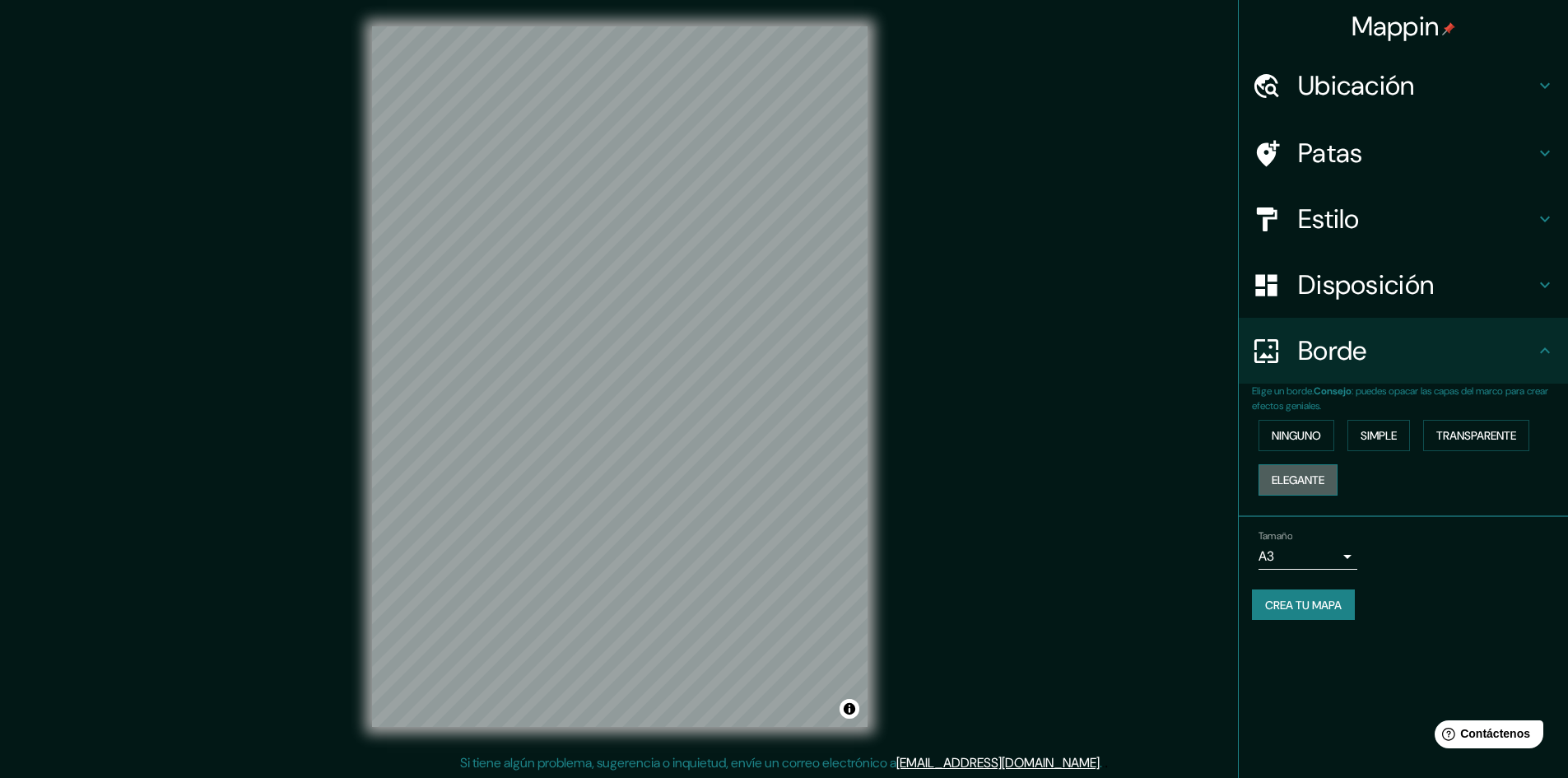
click at [1331, 472] on button "Elegante" at bounding box center [1297, 480] width 79 height 31
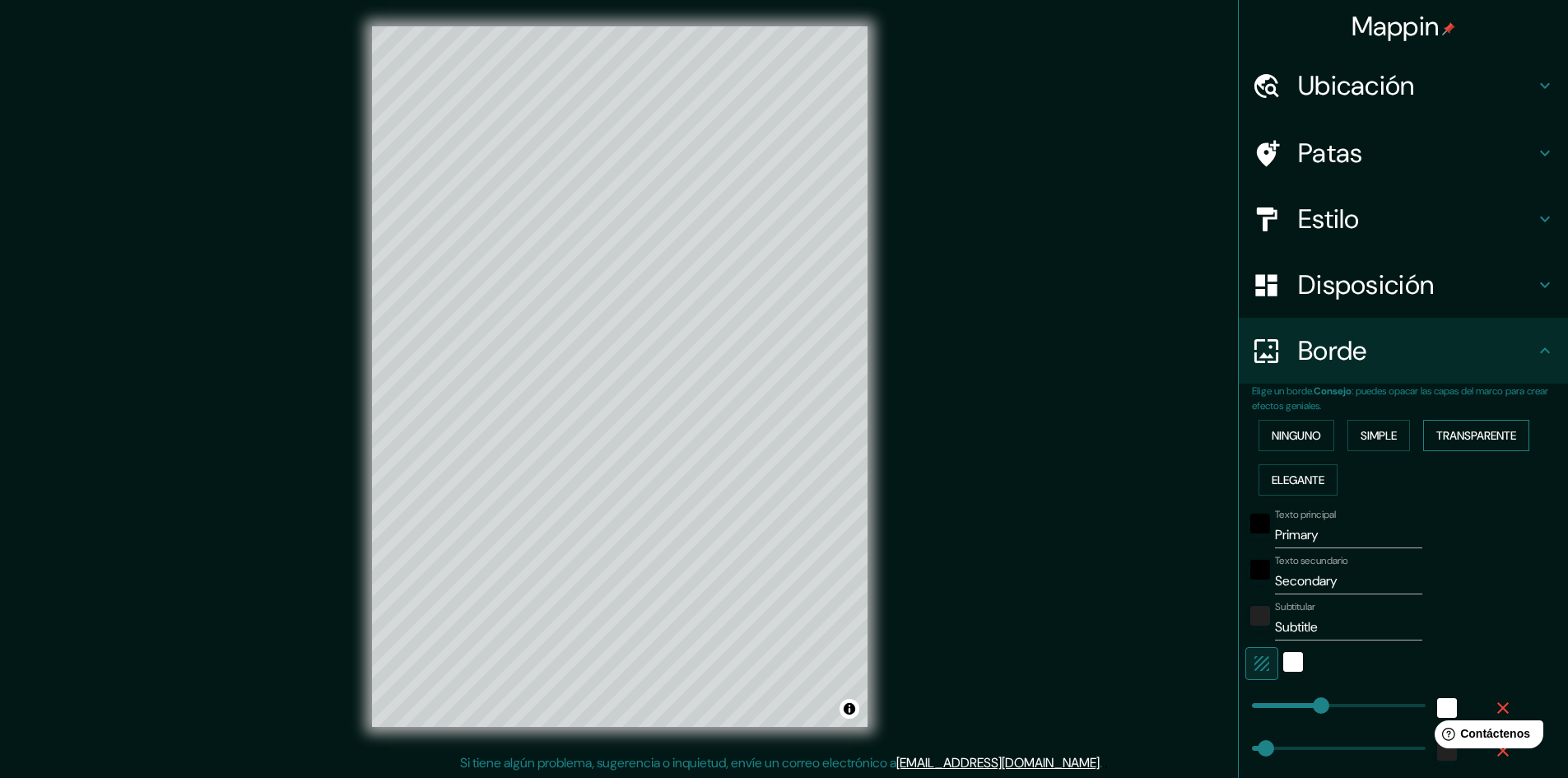
click at [1465, 427] on font "Transparente" at bounding box center [1476, 435] width 80 height 21
click at [1281, 428] on font "Ninguno" at bounding box center [1296, 435] width 50 height 15
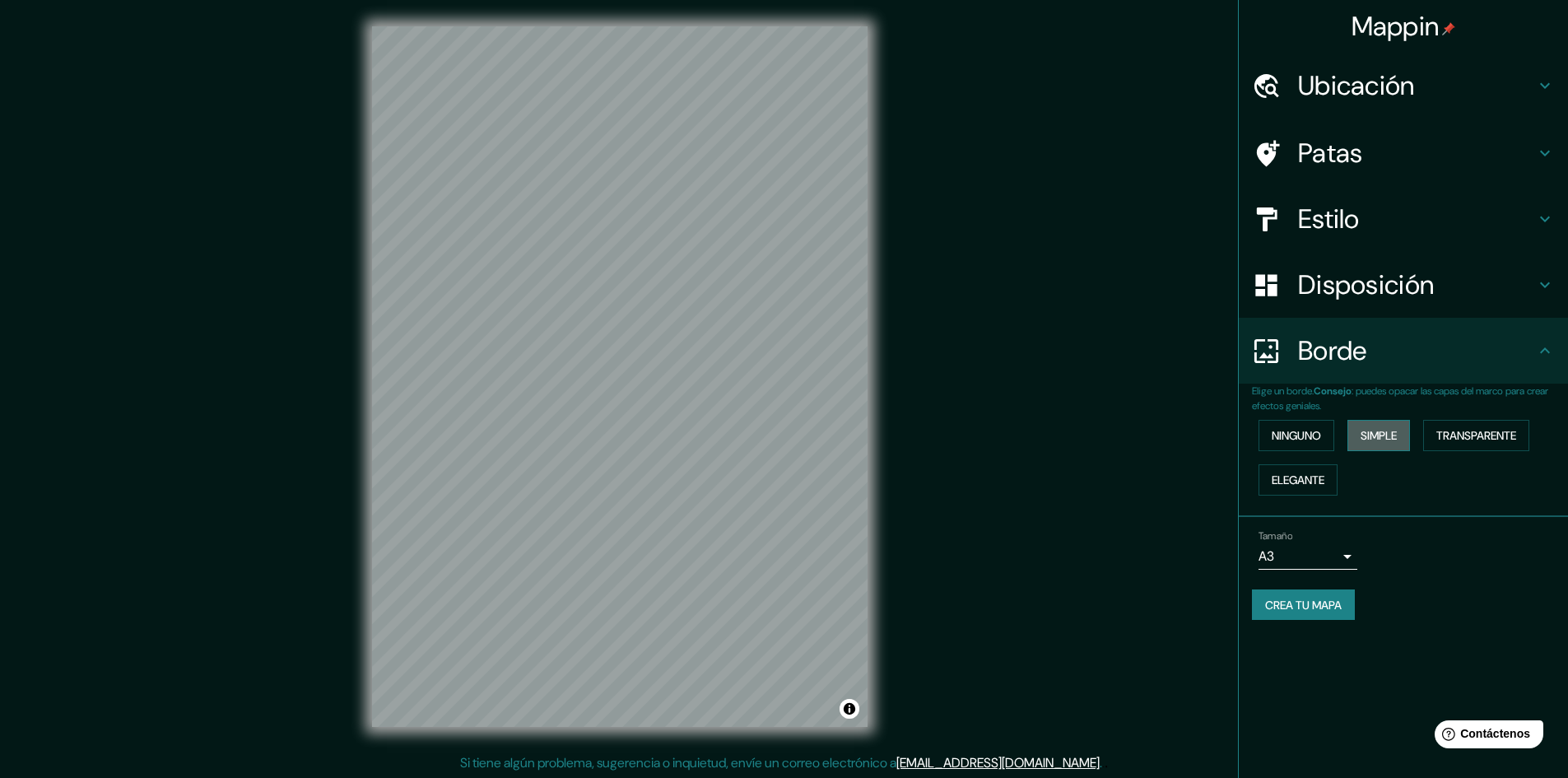
click at [1380, 440] on font "Simple" at bounding box center [1378, 435] width 36 height 15
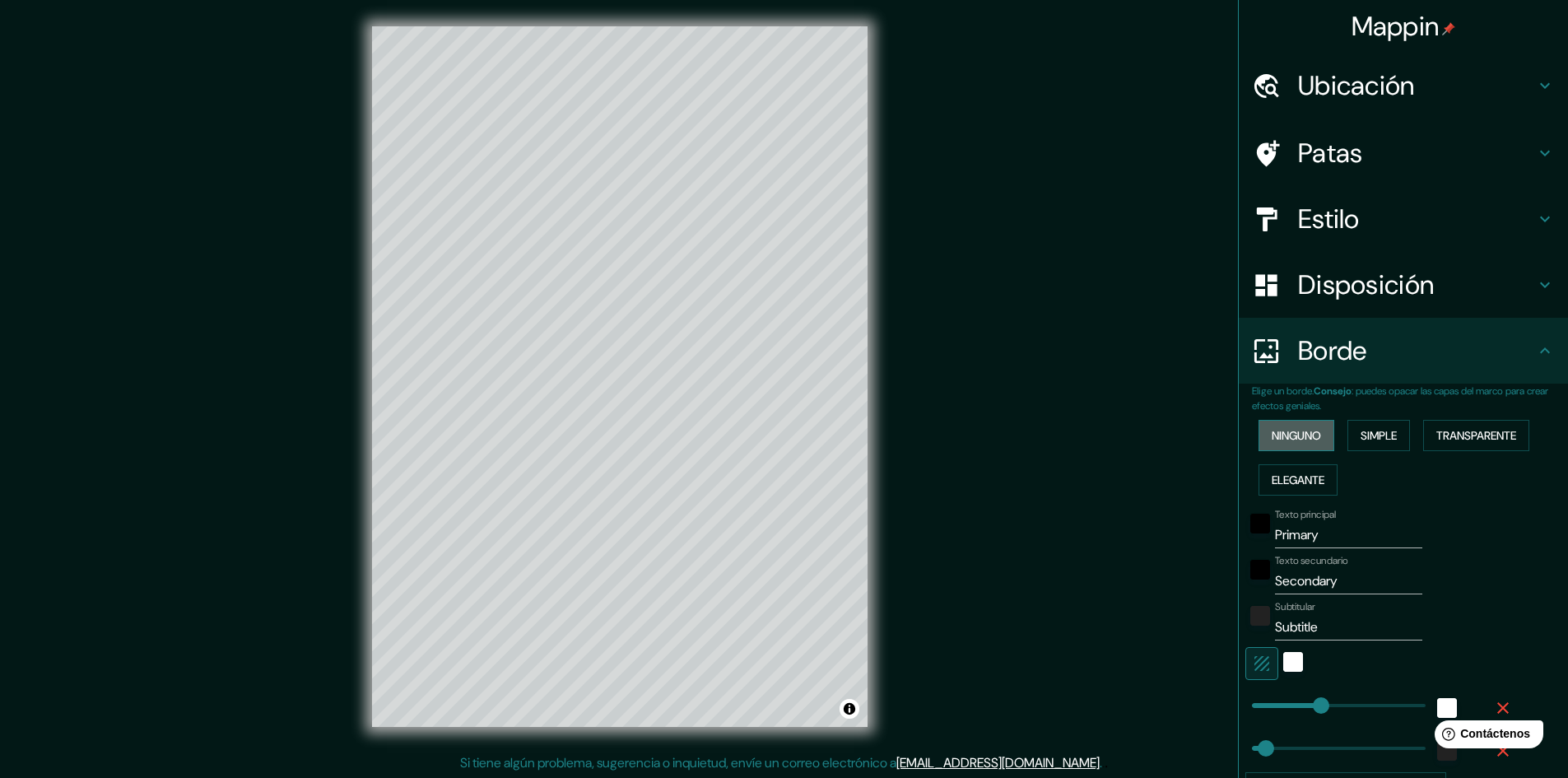
click at [1284, 432] on font "Ninguno" at bounding box center [1296, 435] width 50 height 15
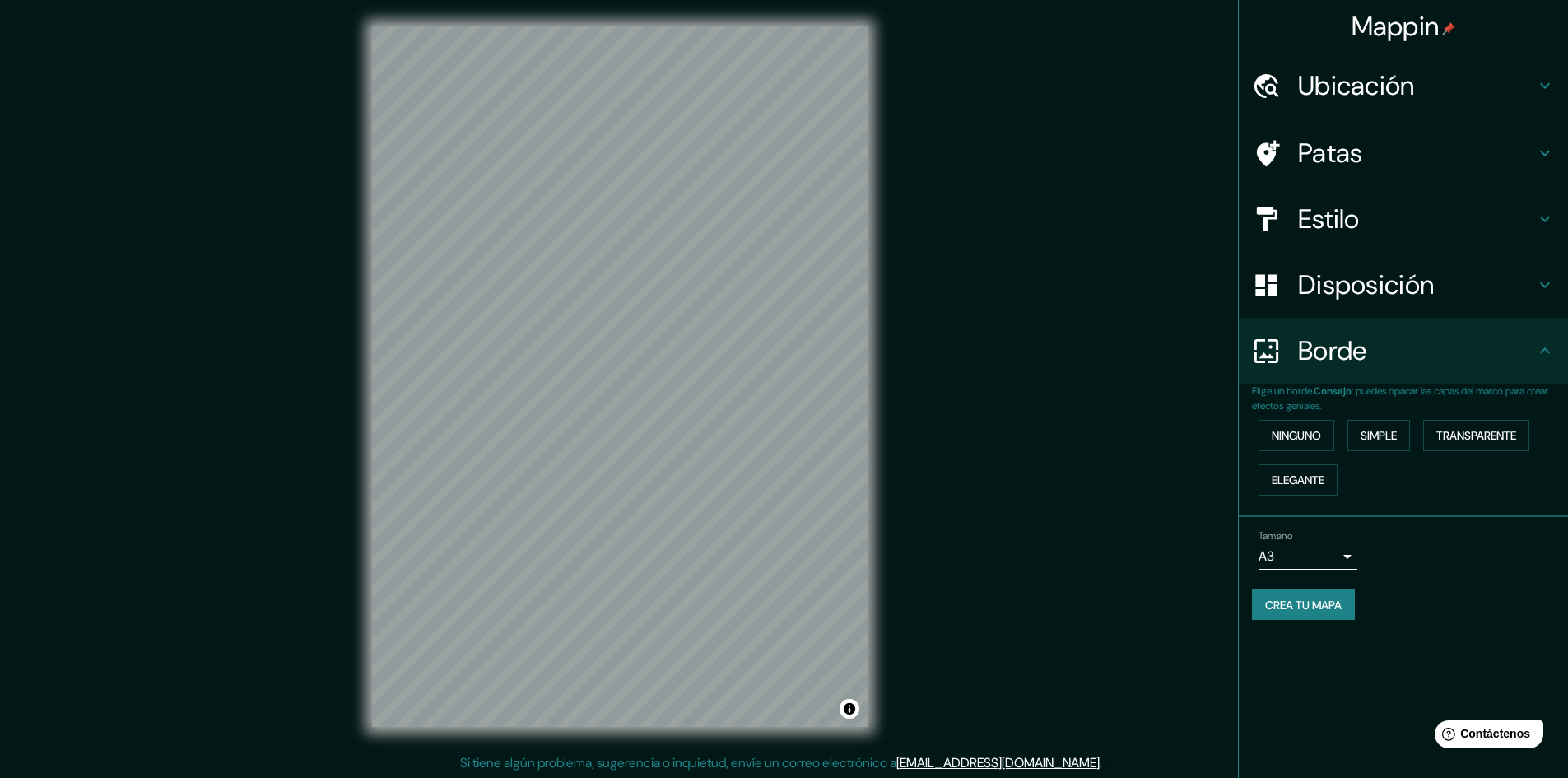
click at [1334, 285] on font "Disposición" at bounding box center [1366, 285] width 136 height 35
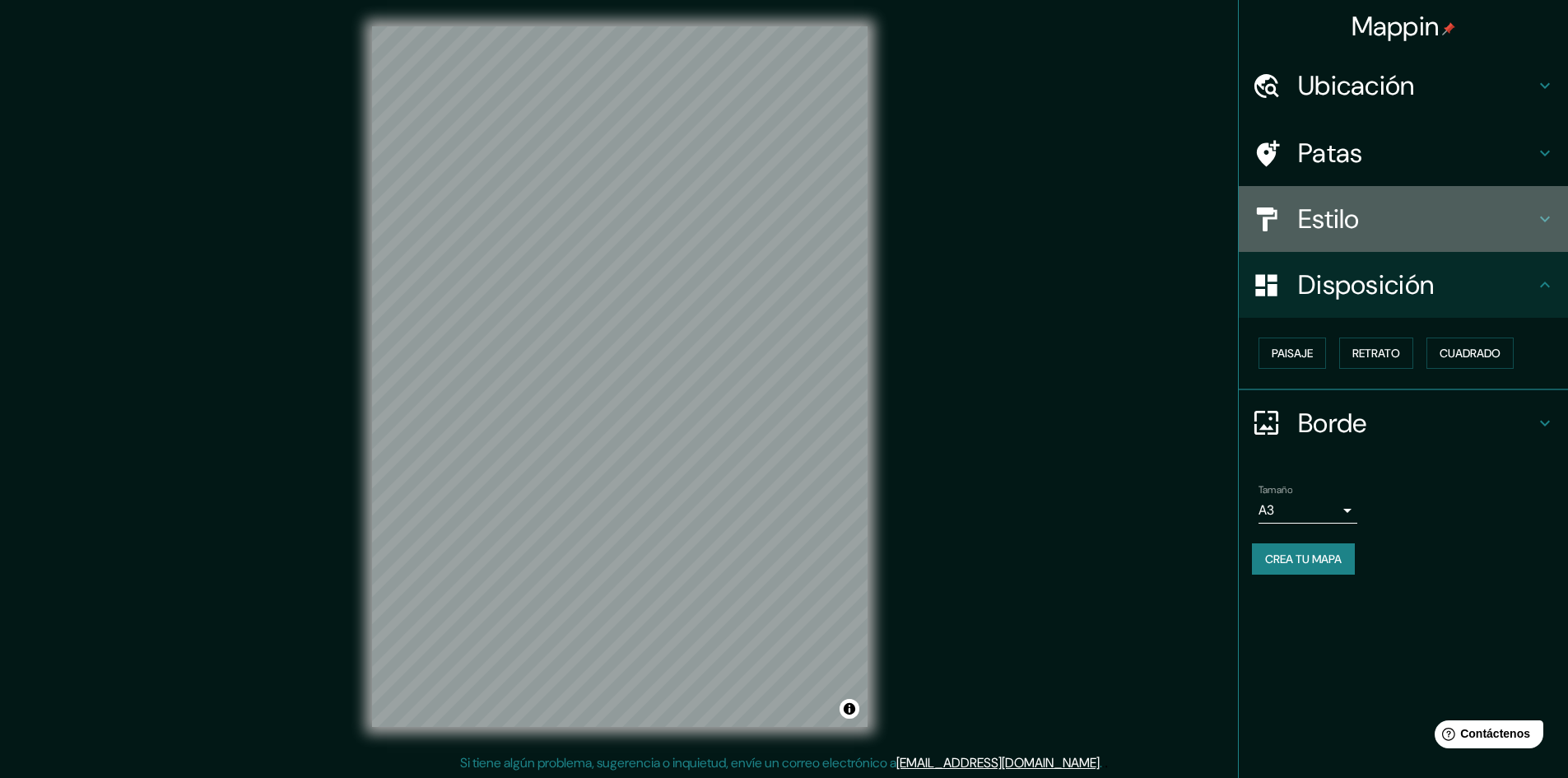
click at [1311, 230] on font "Estilo" at bounding box center [1329, 220] width 62 height 35
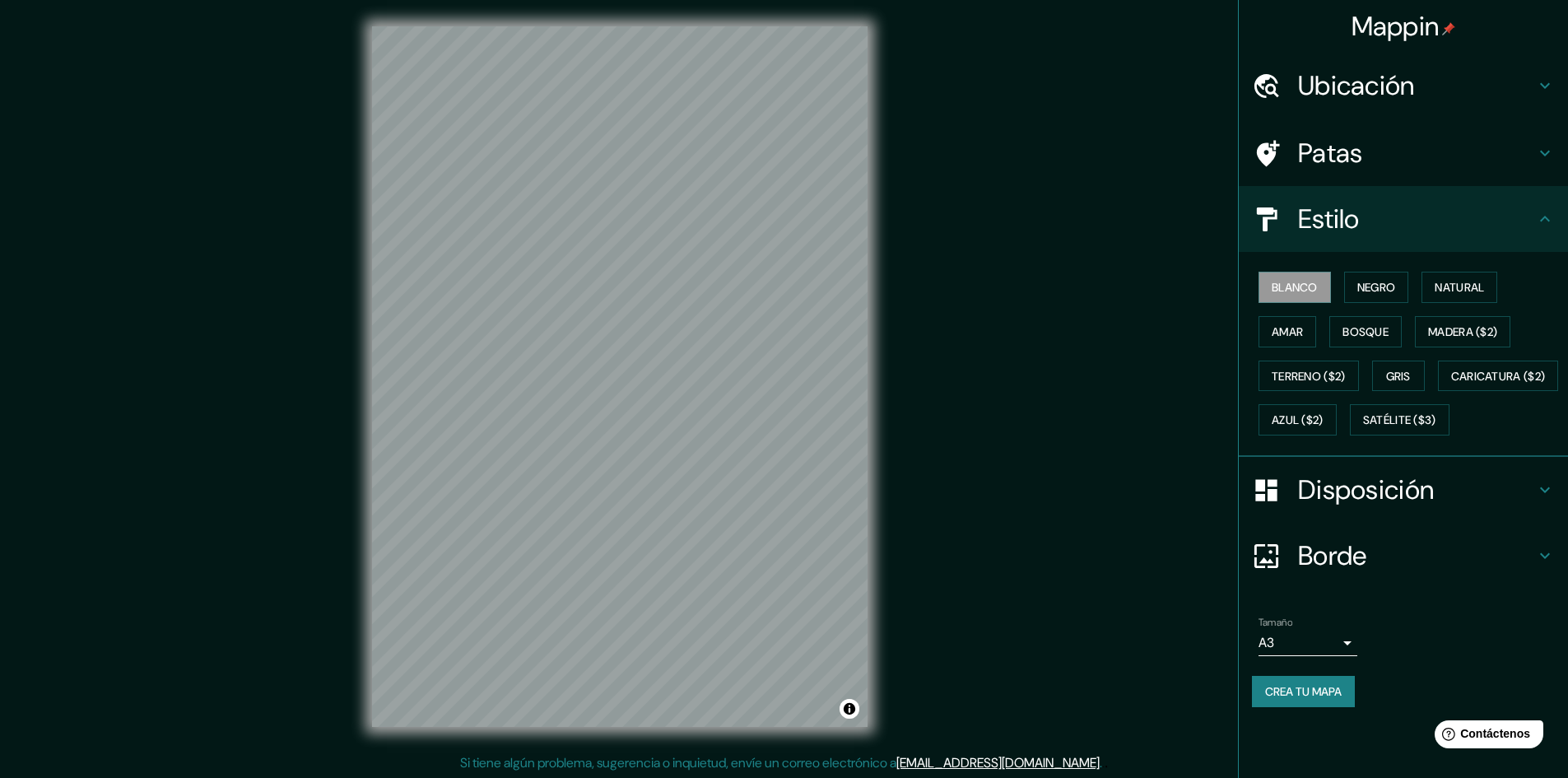
click at [1315, 699] on font "Crea tu mapa" at bounding box center [1303, 691] width 77 height 15
drag, startPoint x: 1435, startPoint y: 1, endPoint x: 1026, endPoint y: 522, distance: 662.4
click at [1026, 522] on div "Mappin Ubicación [GEOGRAPHIC_DATA], [GEOGRAPHIC_DATA] Patas Estilo Blanco Negro…" at bounding box center [784, 389] width 1568 height 780
click at [1322, 699] on font "Crea tu mapa" at bounding box center [1303, 691] width 77 height 15
click at [1344, 684] on body "Mappin Ubicación [GEOGRAPHIC_DATA], [GEOGRAPHIC_DATA] Patas Estilo Blanco Negro…" at bounding box center [784, 389] width 1568 height 778
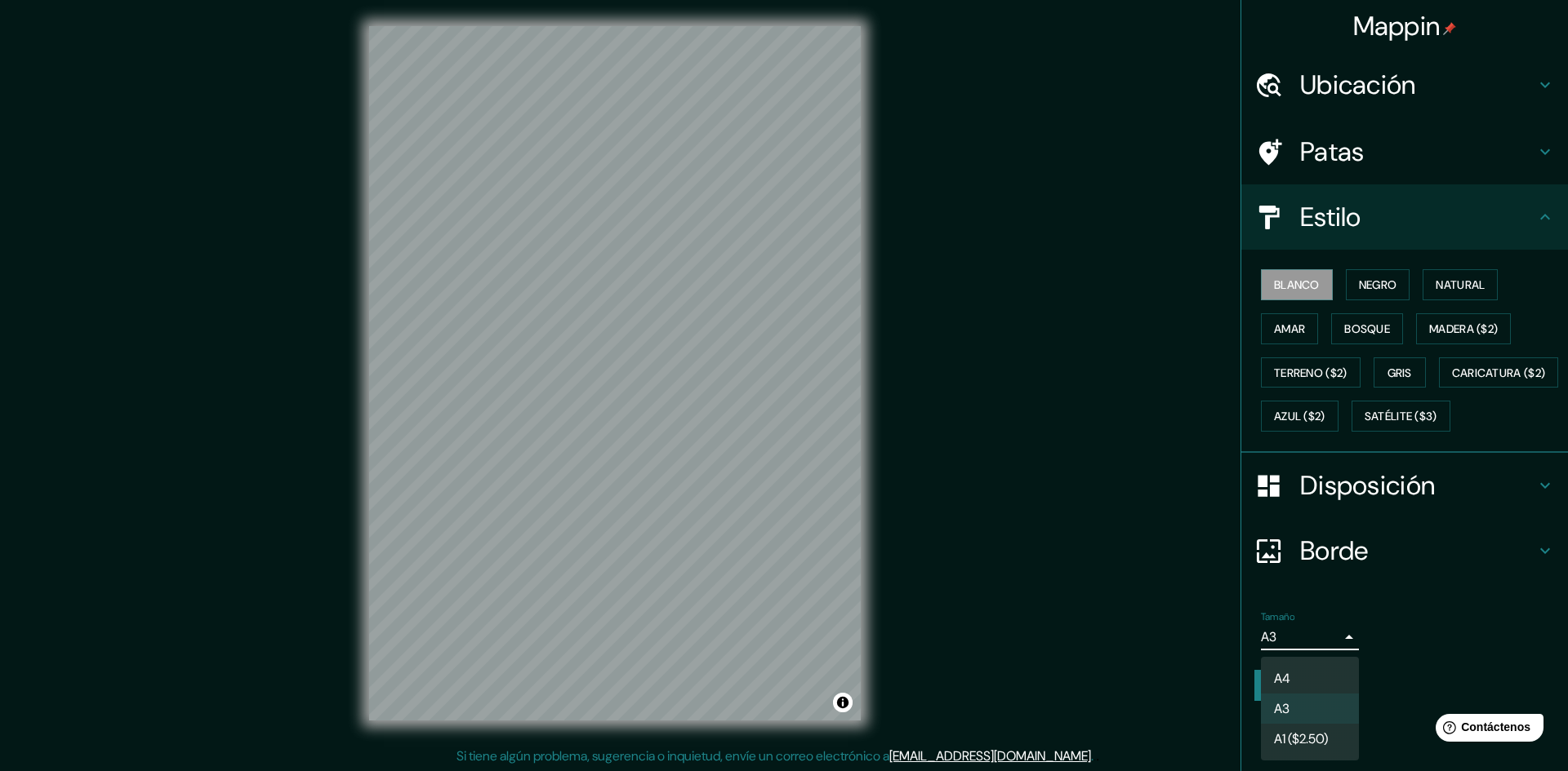
click at [1301, 677] on li "A4" at bounding box center [1310, 678] width 98 height 30
type input "single"
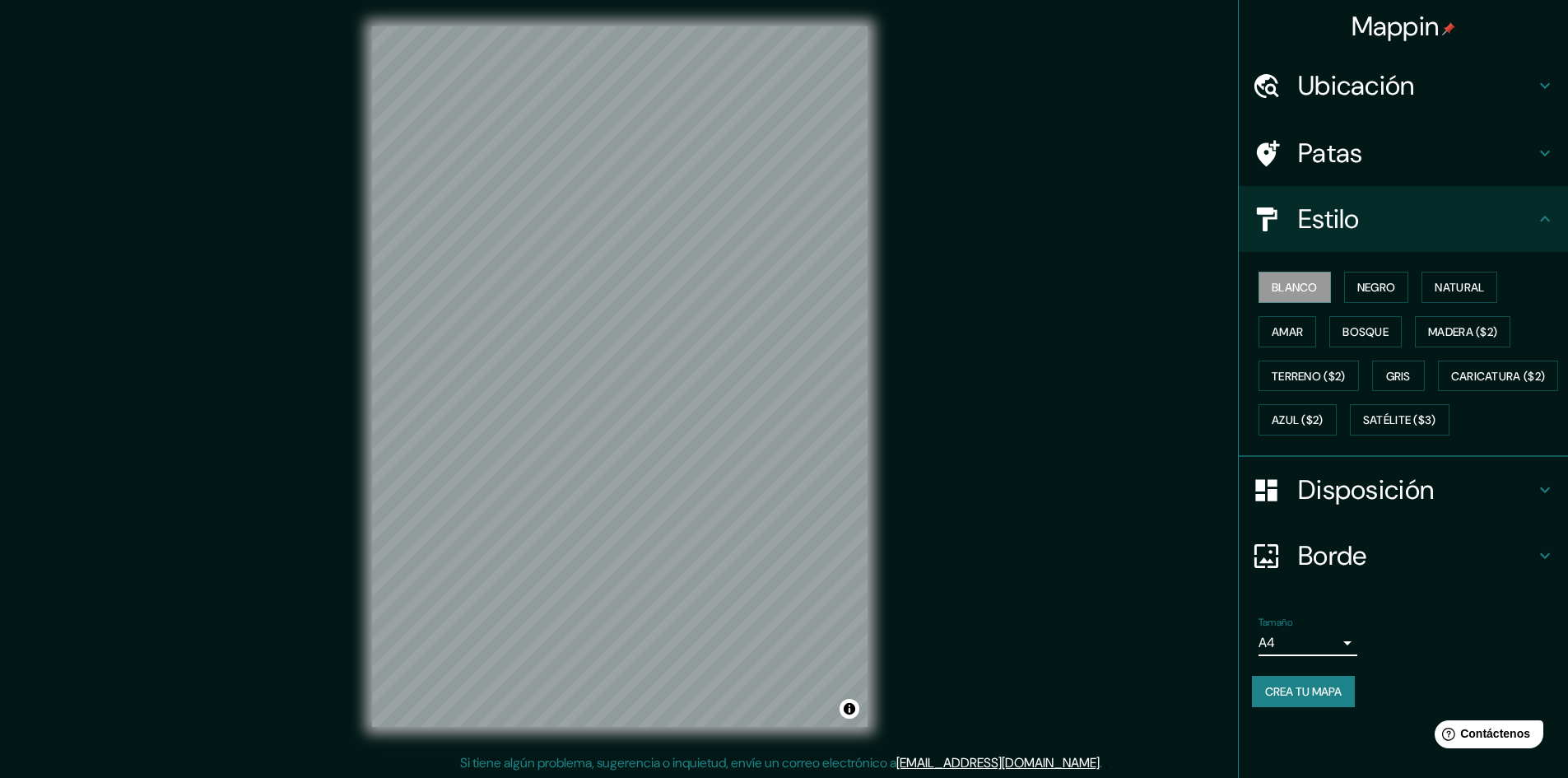
click at [1392, 707] on div "Crea tu mapa" at bounding box center [1403, 692] width 303 height 31
click at [1327, 702] on font "Crea tu mapa" at bounding box center [1303, 692] width 77 height 21
click at [1533, 230] on h4 "Estilo" at bounding box center [1417, 220] width 237 height 33
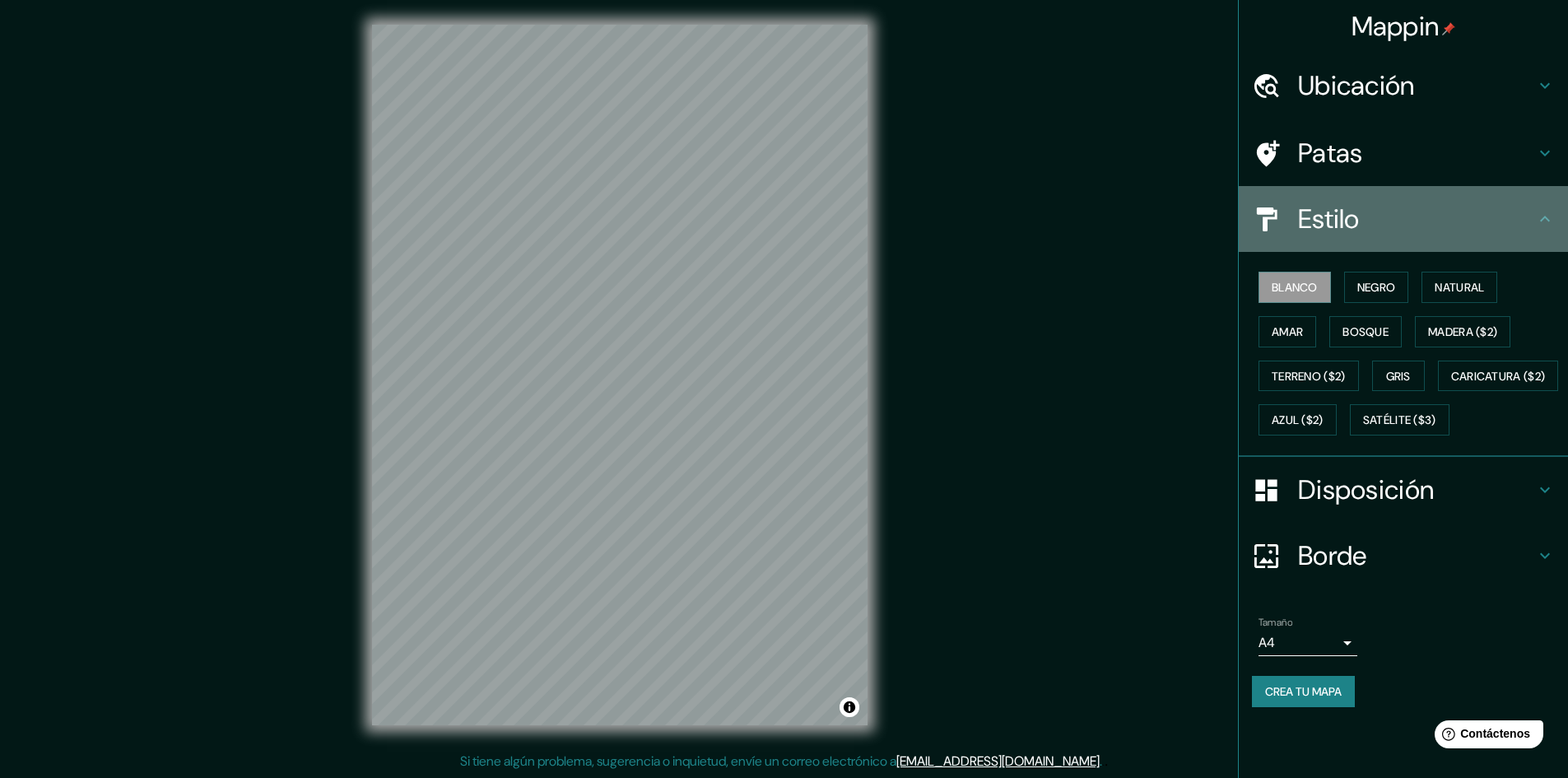
click at [1550, 225] on icon at bounding box center [1545, 219] width 19 height 19
